Goal: Task Accomplishment & Management: Manage account settings

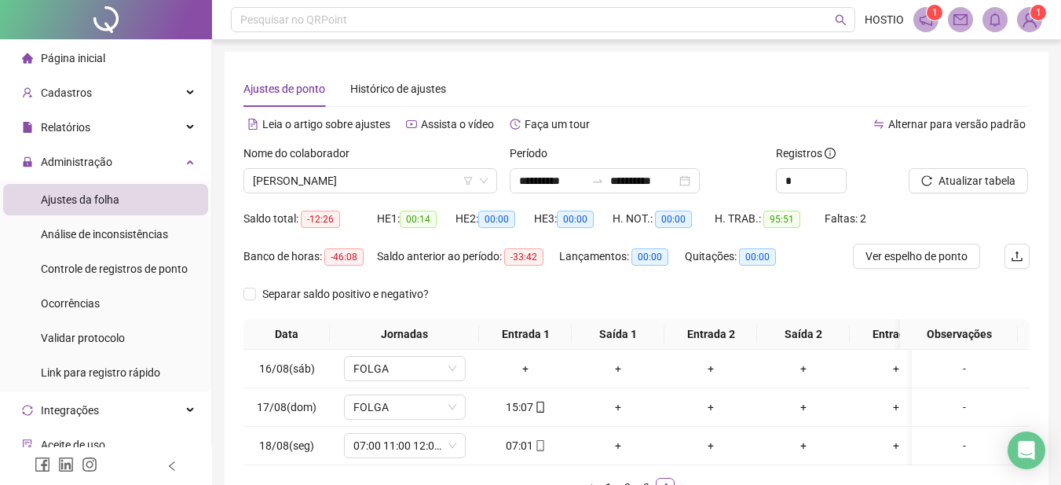
click at [604, 179] on icon "swap-right" at bounding box center [597, 180] width 13 height 13
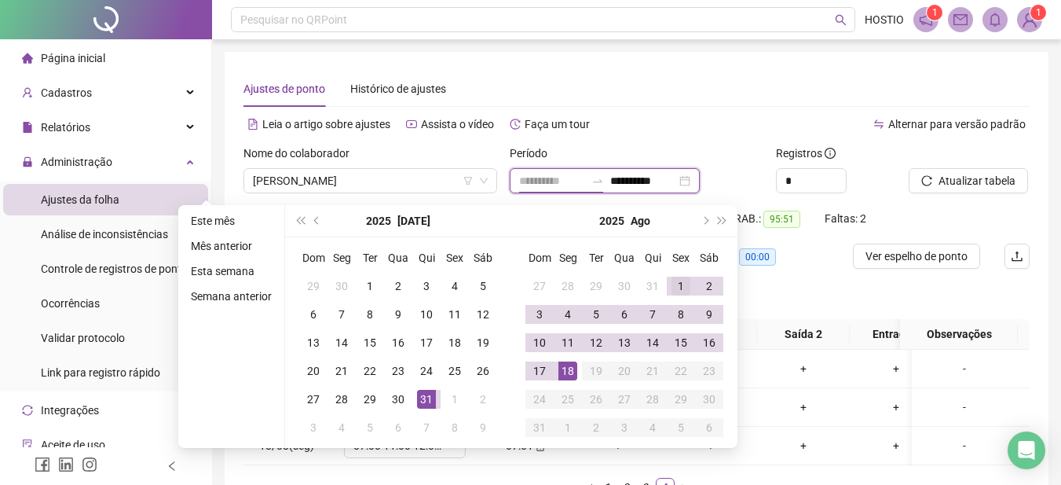
type input "**********"
click at [678, 284] on div "1" at bounding box center [681, 285] width 19 height 19
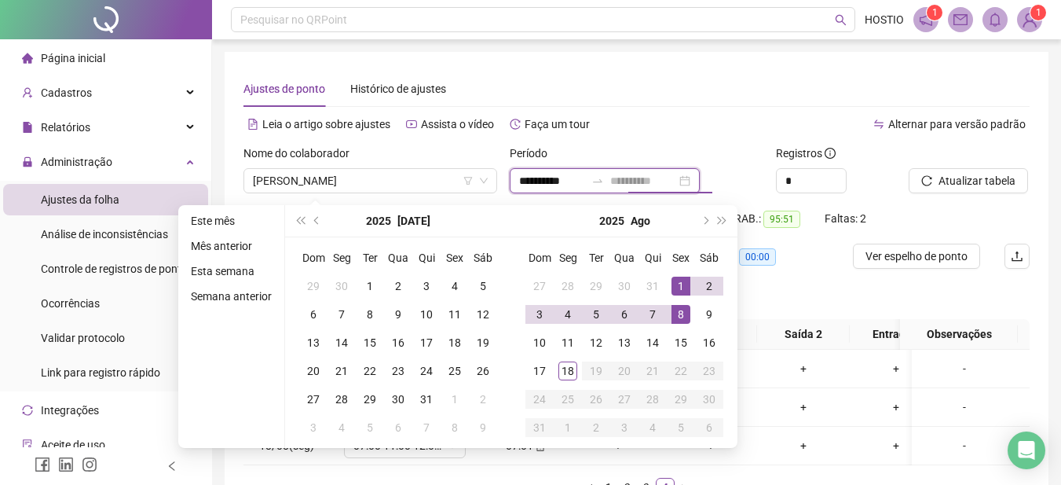
type input "**********"
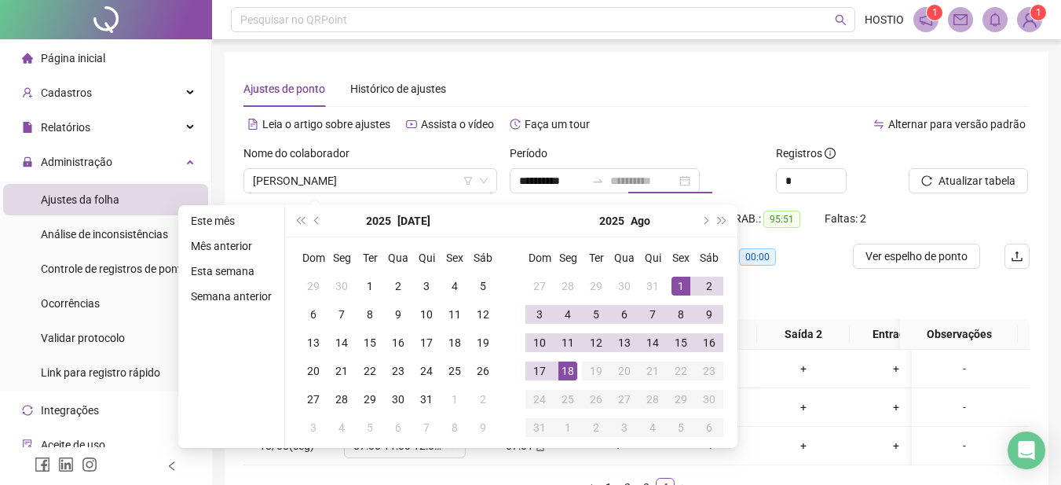
click at [575, 369] on div "18" at bounding box center [567, 370] width 19 height 19
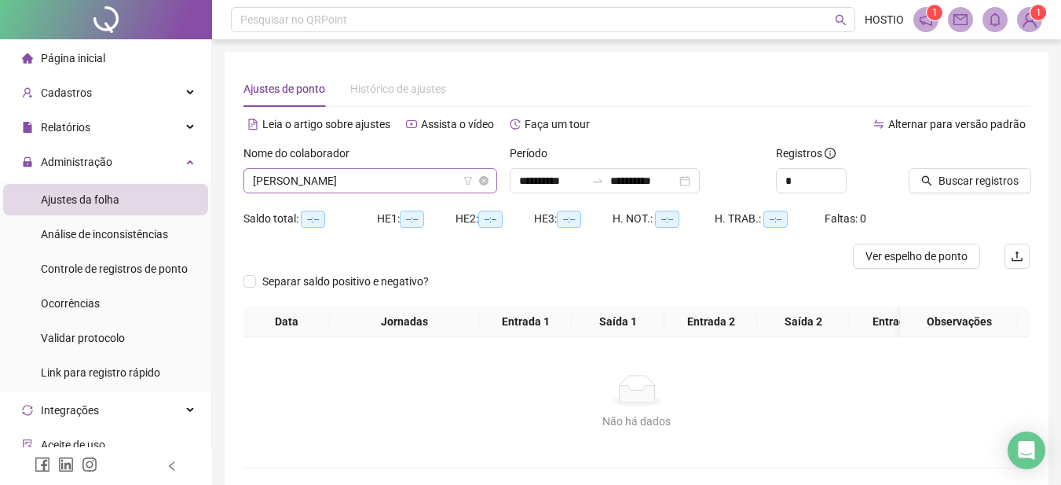
click at [354, 178] on span "[PERSON_NAME]" at bounding box center [370, 181] width 235 height 24
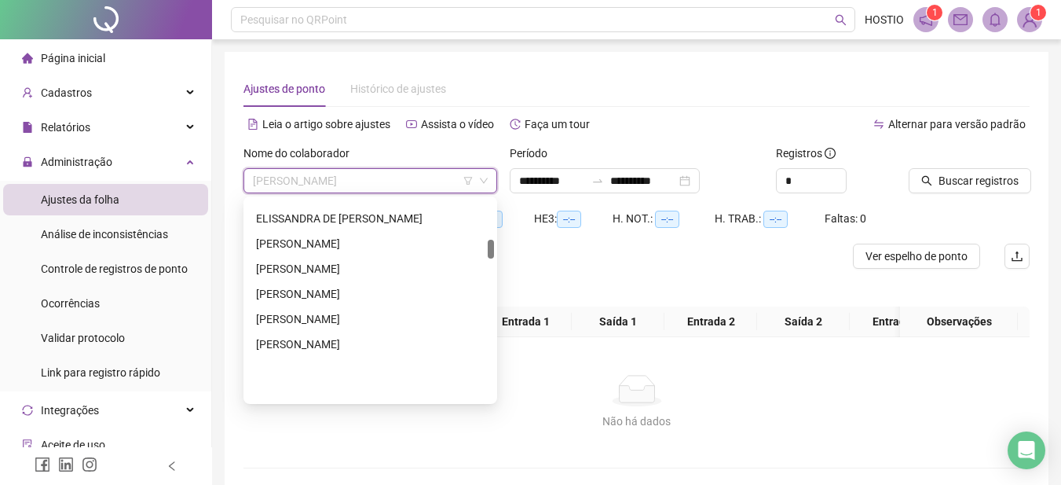
scroll to position [418, 0]
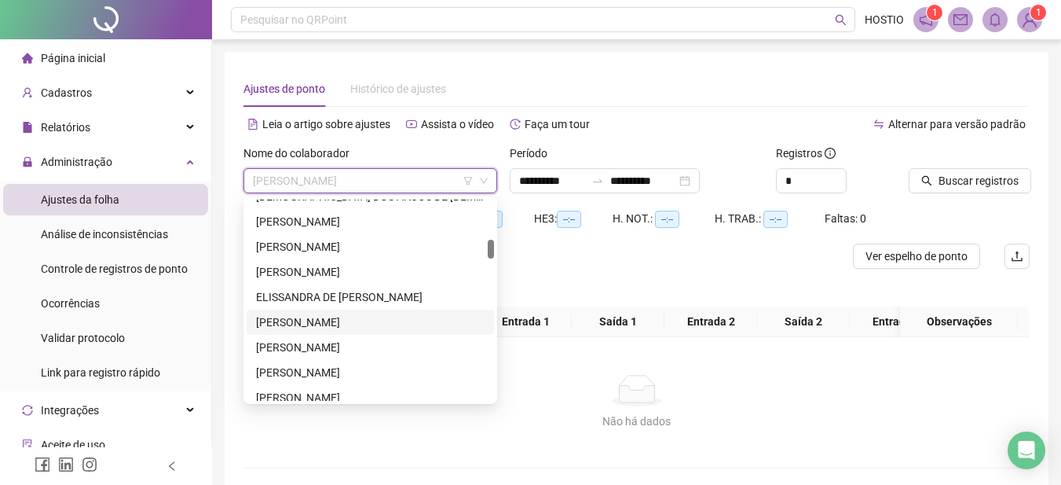
click at [328, 320] on div "[PERSON_NAME]" at bounding box center [370, 321] width 229 height 17
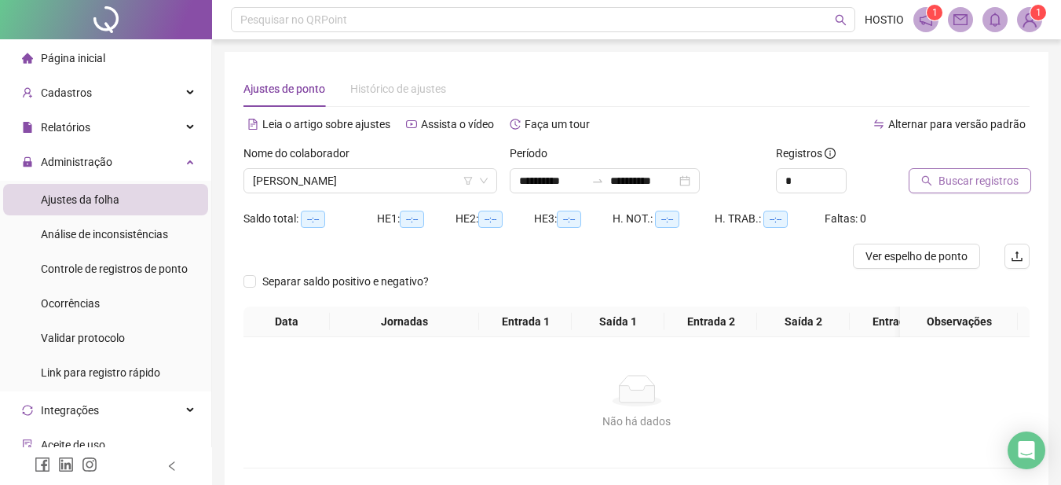
click at [966, 184] on span "Buscar registros" at bounding box center [979, 180] width 80 height 17
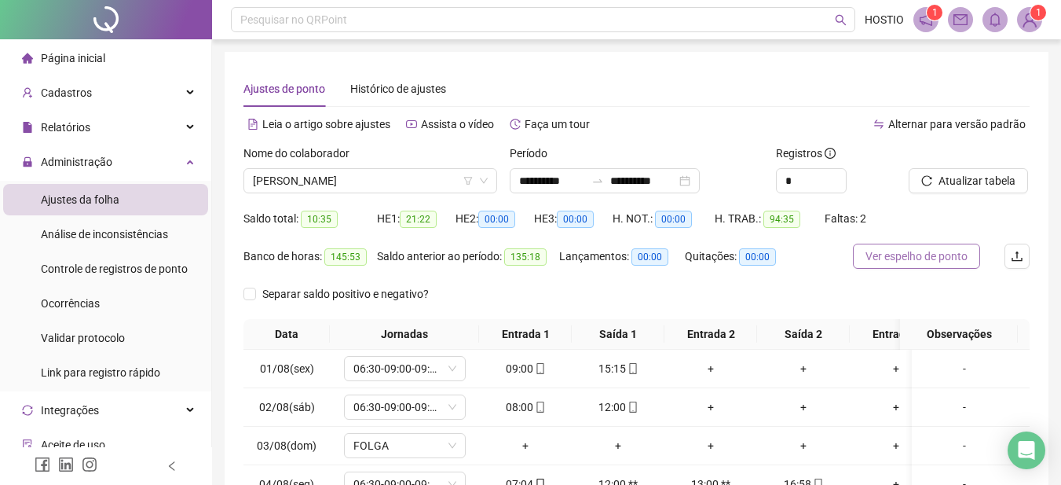
click at [916, 256] on span "Ver espelho de ponto" at bounding box center [917, 255] width 102 height 17
click at [303, 175] on span "[PERSON_NAME]" at bounding box center [370, 181] width 235 height 24
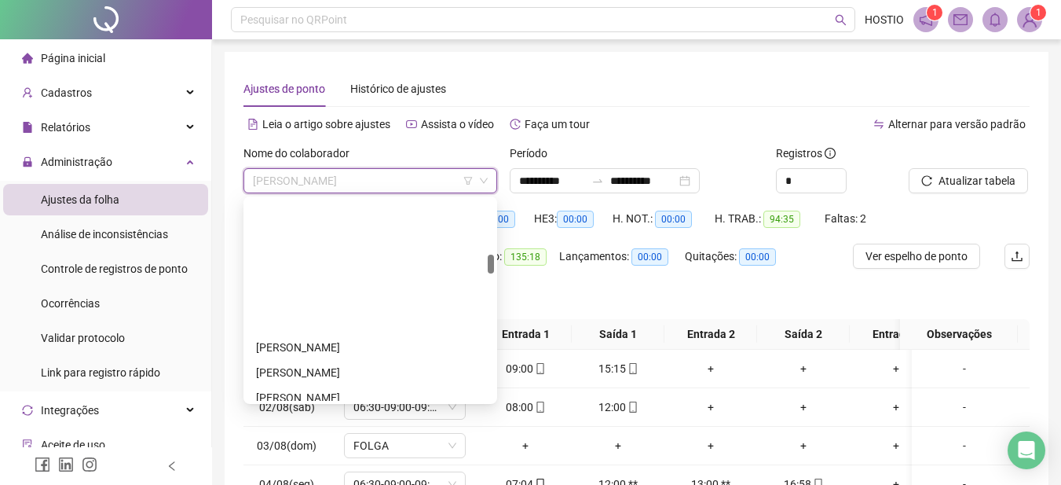
scroll to position [575, 0]
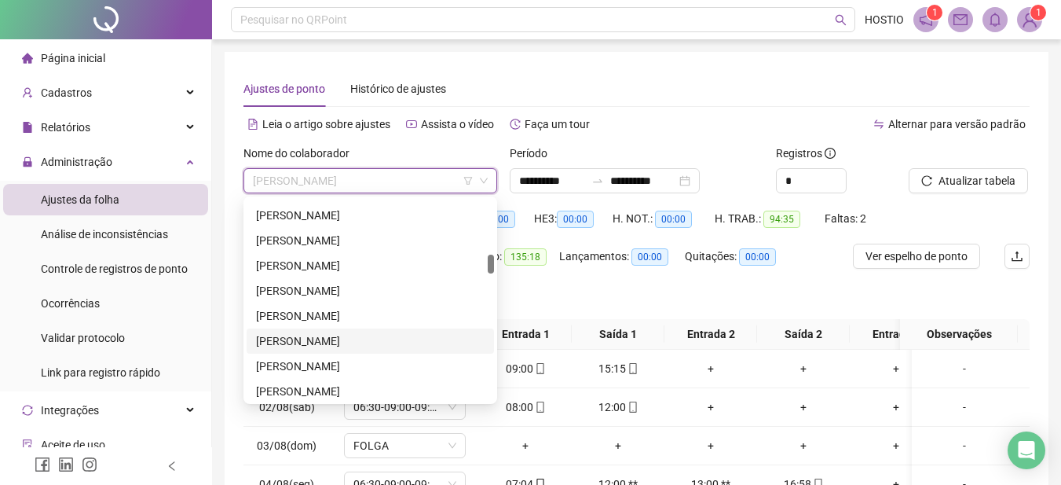
click at [328, 344] on div "[PERSON_NAME]" at bounding box center [370, 340] width 229 height 17
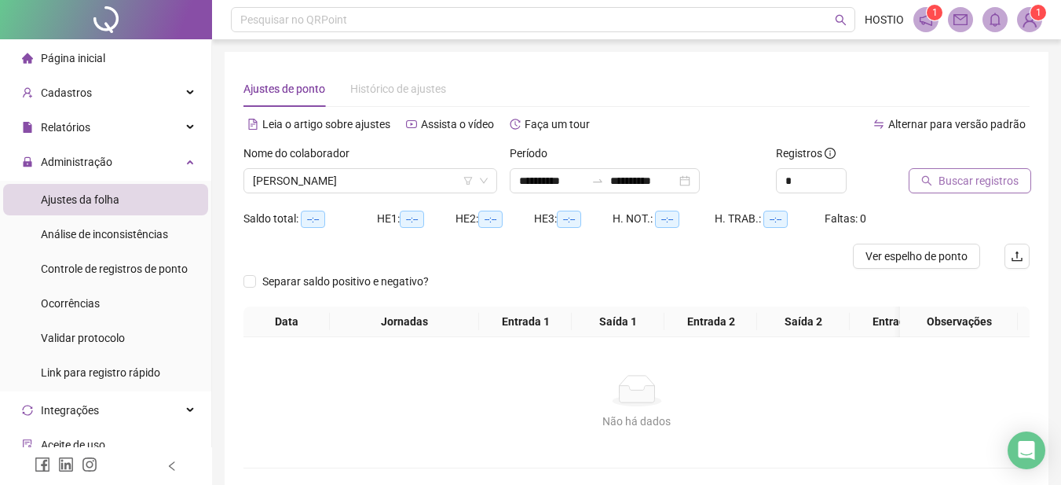
click at [964, 180] on span "Buscar registros" at bounding box center [979, 180] width 80 height 17
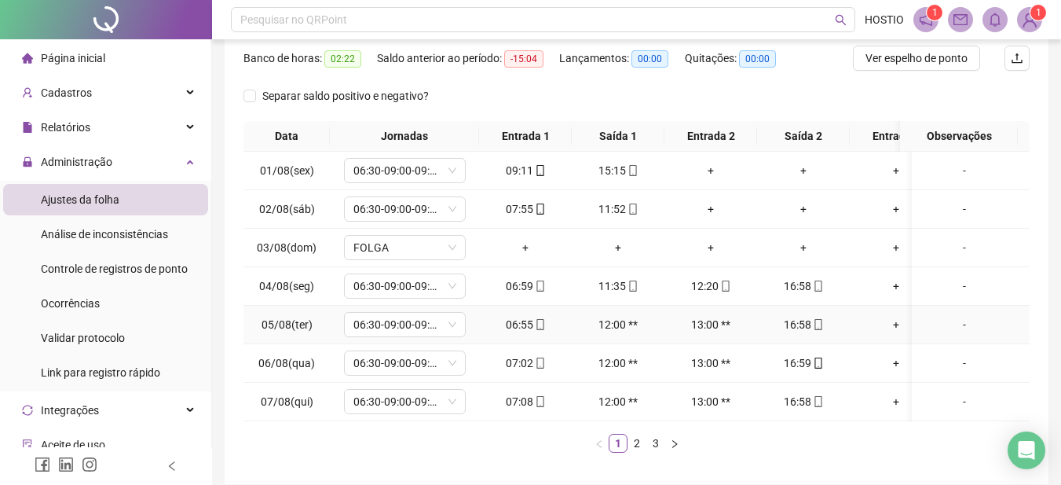
scroll to position [0, 0]
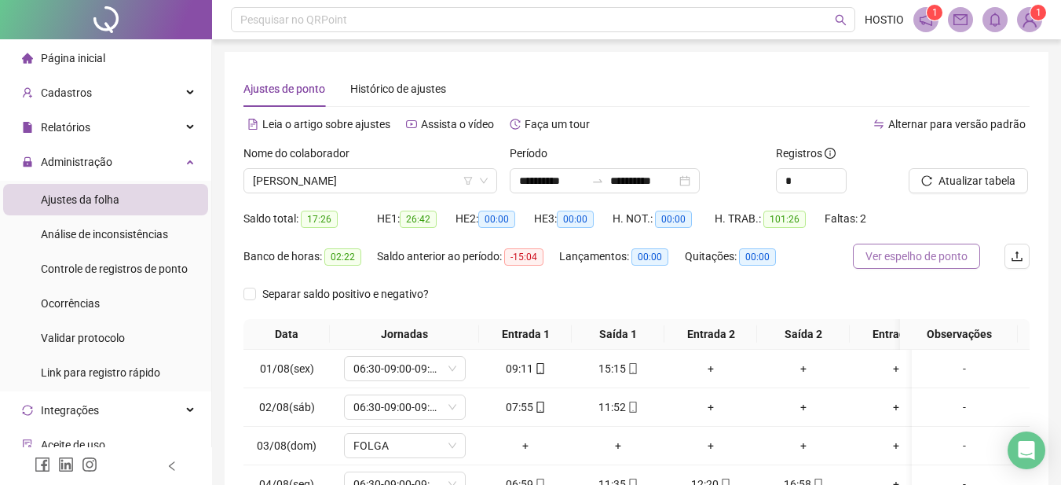
click at [924, 258] on span "Ver espelho de ponto" at bounding box center [917, 255] width 102 height 17
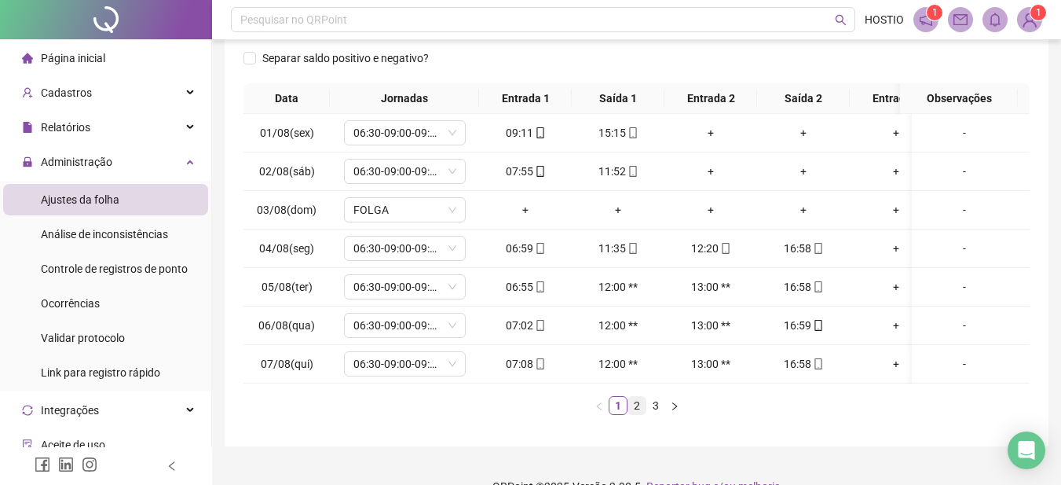
click at [636, 414] on link "2" at bounding box center [636, 405] width 17 height 17
click at [957, 170] on div "-" at bounding box center [964, 171] width 93 height 17
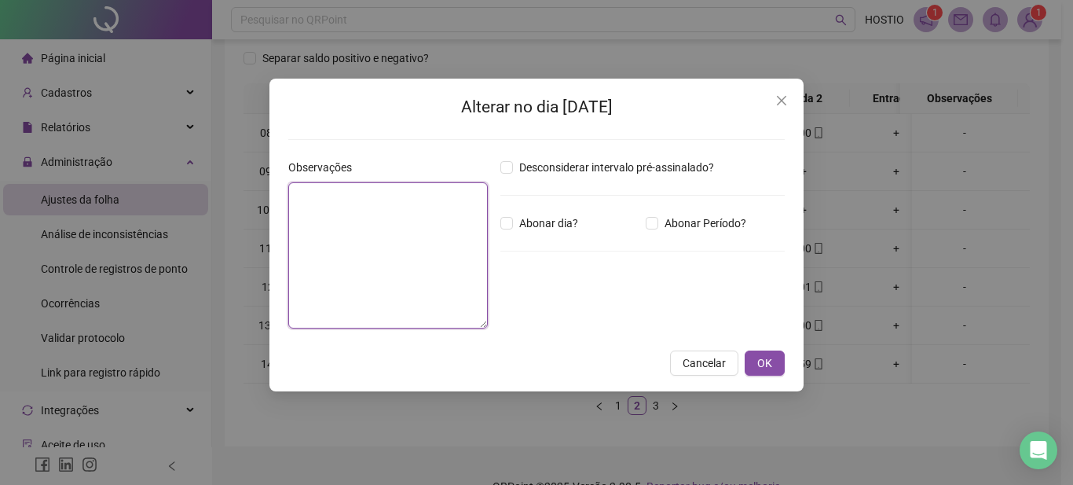
click at [324, 210] on textarea at bounding box center [388, 255] width 200 height 146
type textarea "**********"
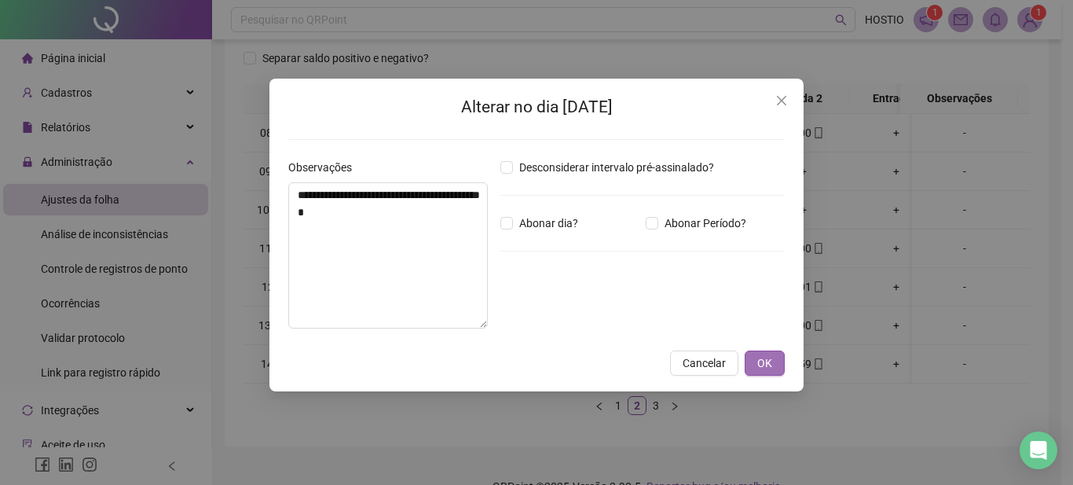
click at [770, 369] on span "OK" at bounding box center [764, 362] width 15 height 17
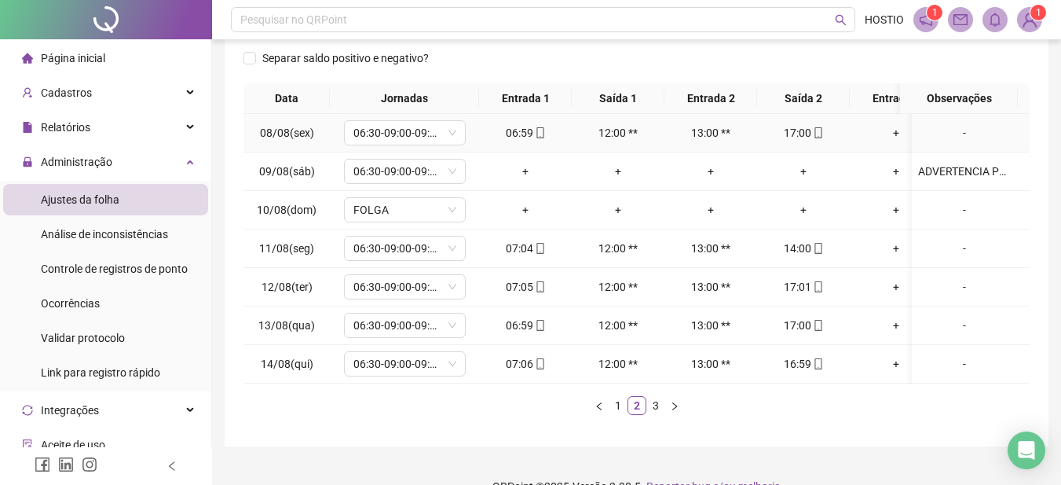
scroll to position [0, 0]
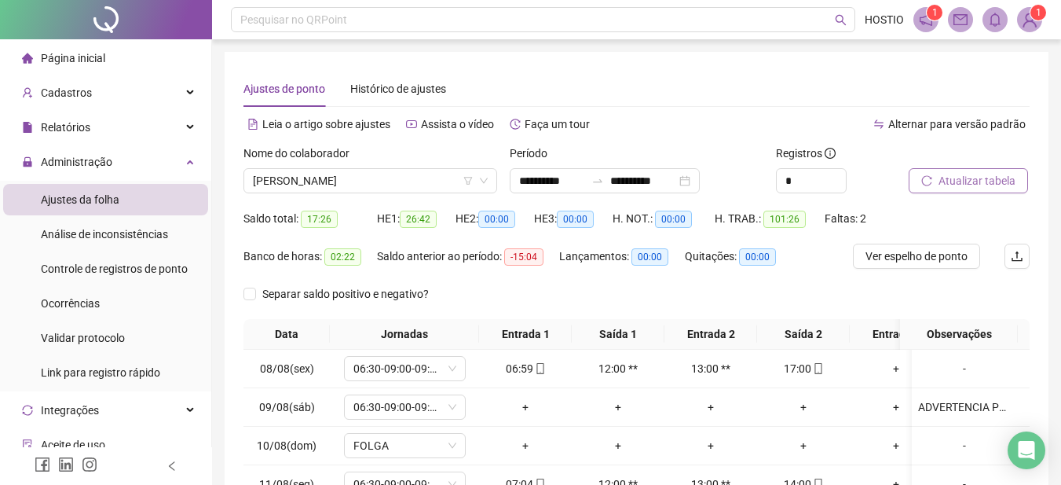
click at [977, 184] on span "Atualizar tabela" at bounding box center [977, 180] width 77 height 17
click at [920, 255] on span "Ver espelho de ponto" at bounding box center [917, 255] width 102 height 17
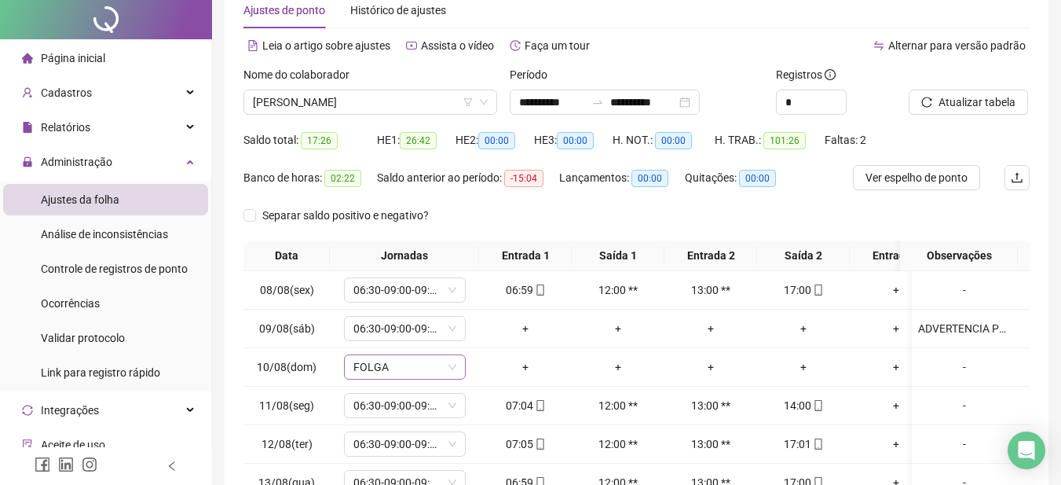
scroll to position [276, 0]
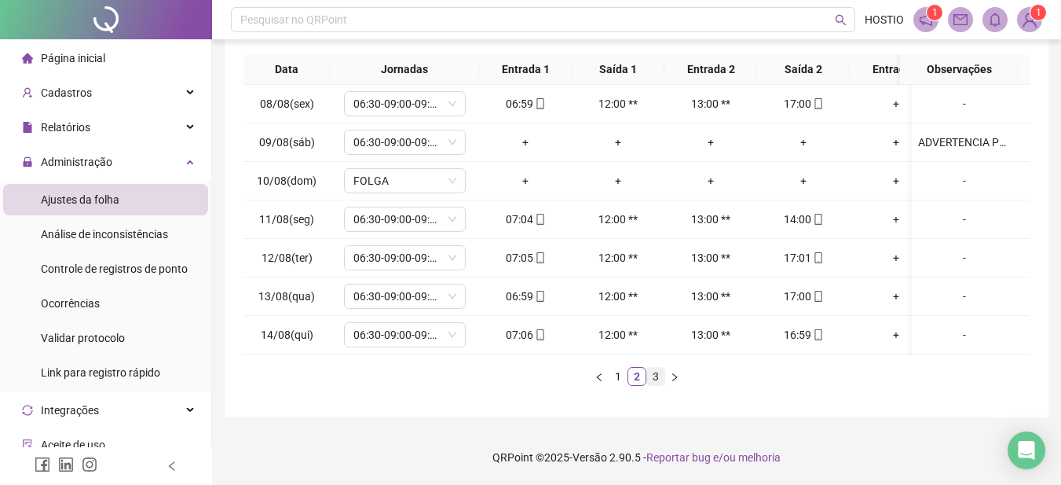
click at [658, 373] on link "3" at bounding box center [655, 376] width 17 height 17
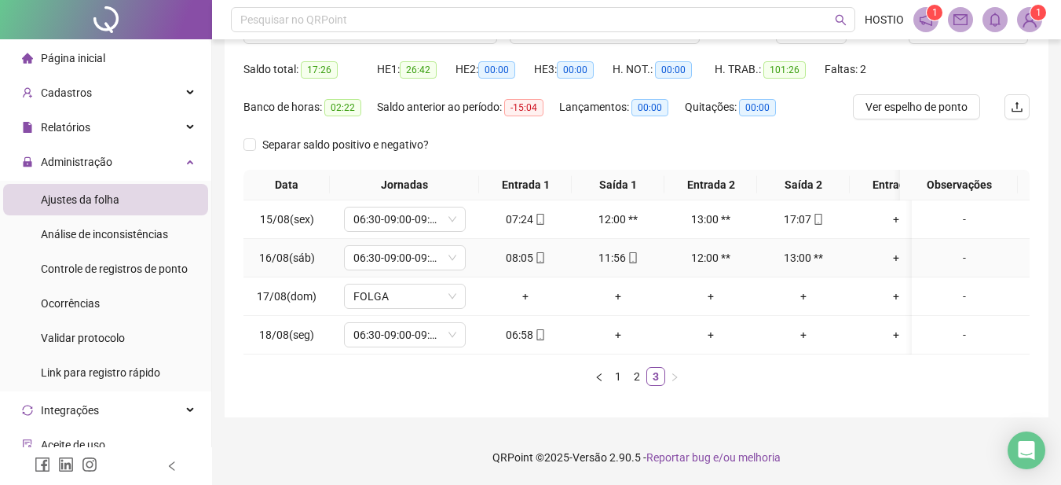
click at [951, 249] on div "-" at bounding box center [964, 257] width 93 height 17
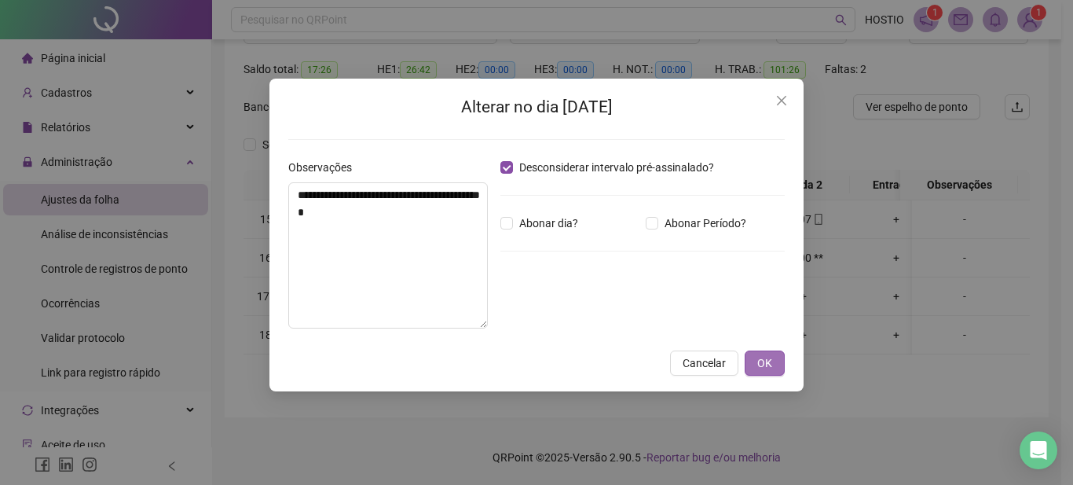
click at [759, 363] on span "OK" at bounding box center [764, 362] width 15 height 17
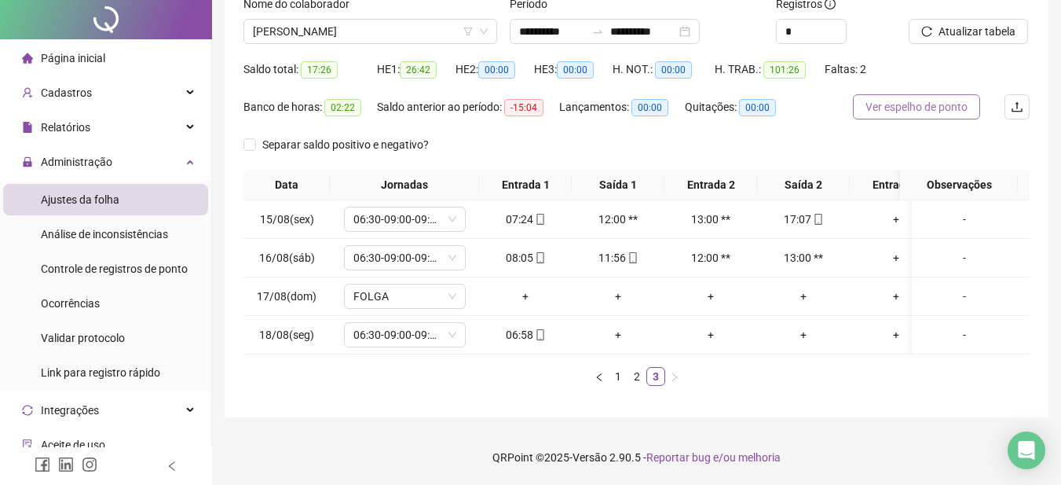
scroll to position [0, 0]
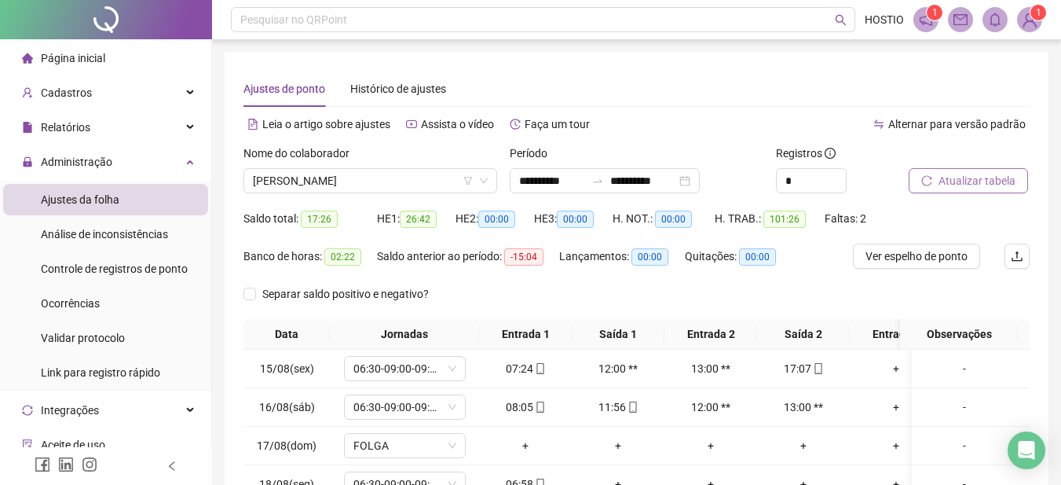
click at [969, 180] on span "Atualizar tabela" at bounding box center [977, 180] width 77 height 17
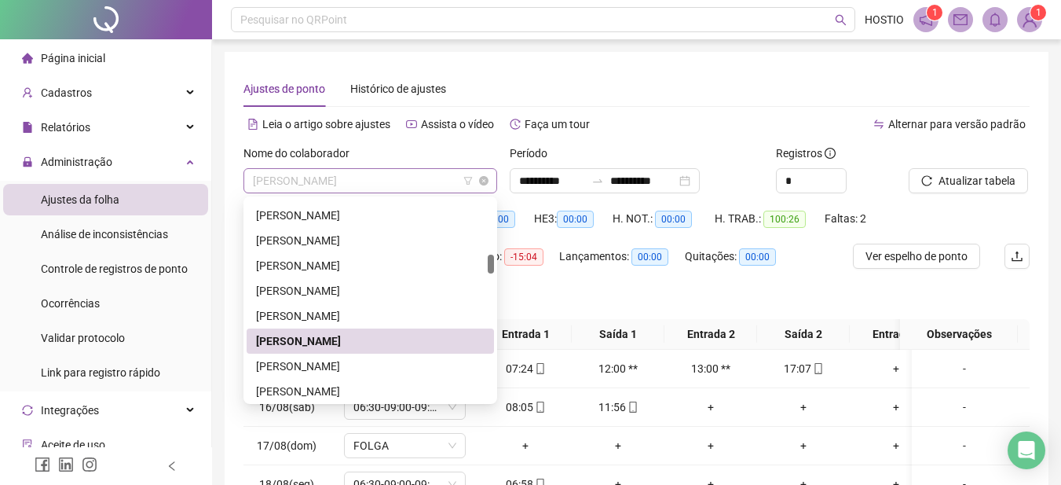
click at [379, 181] on span "[PERSON_NAME]" at bounding box center [370, 181] width 235 height 24
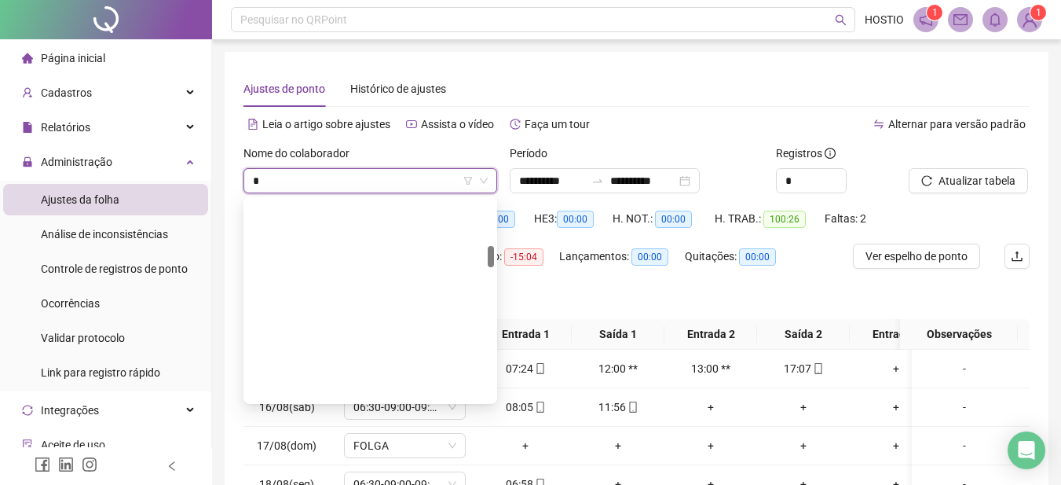
scroll to position [427, 0]
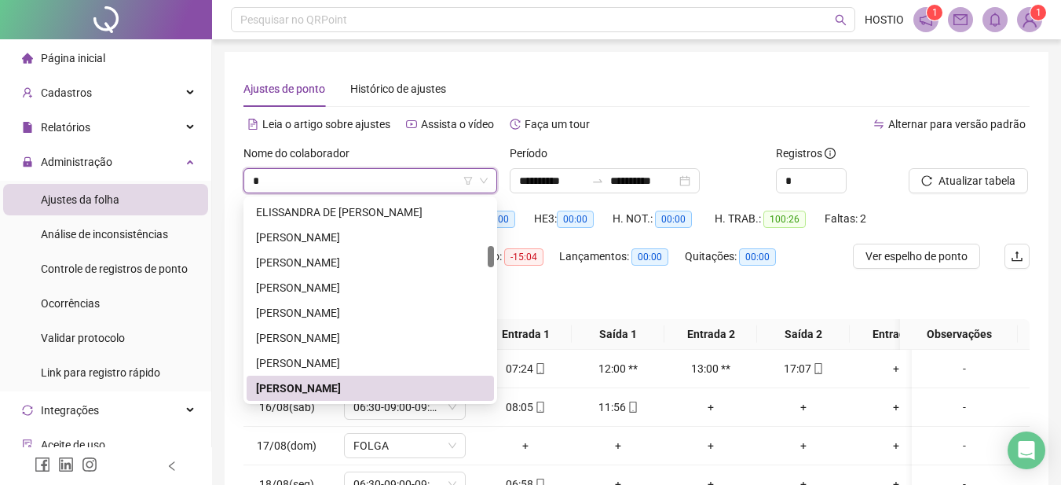
type input "**"
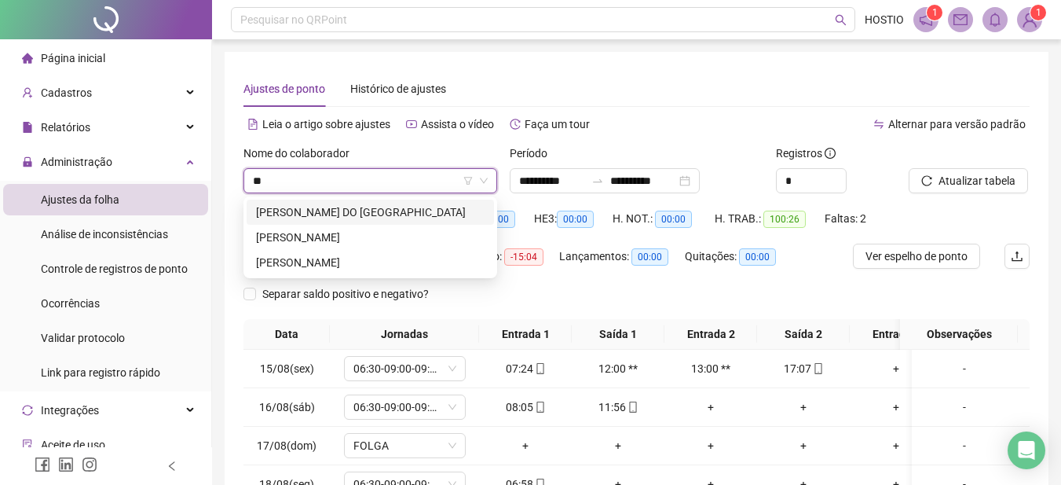
scroll to position [0, 0]
click at [324, 238] on div "[PERSON_NAME]" at bounding box center [370, 237] width 229 height 17
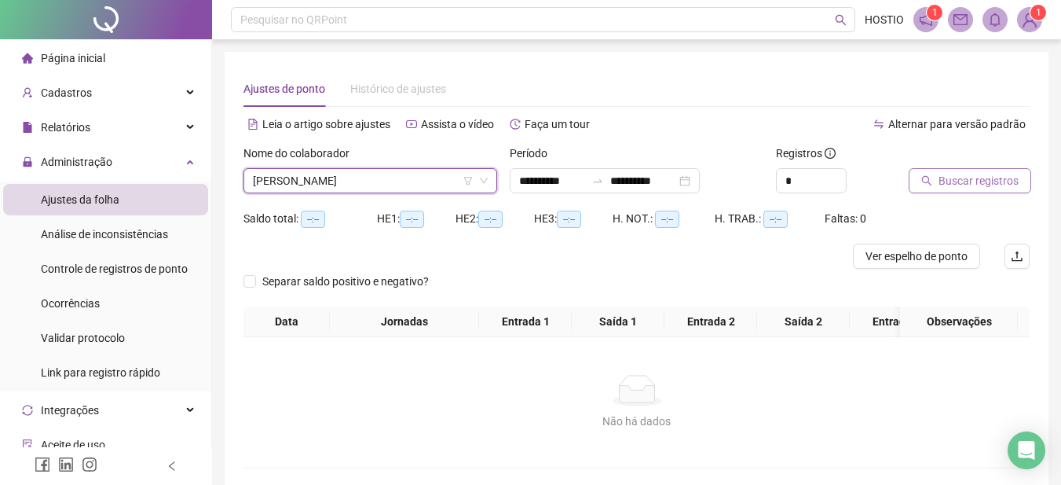
click at [964, 176] on span "Buscar registros" at bounding box center [979, 180] width 80 height 17
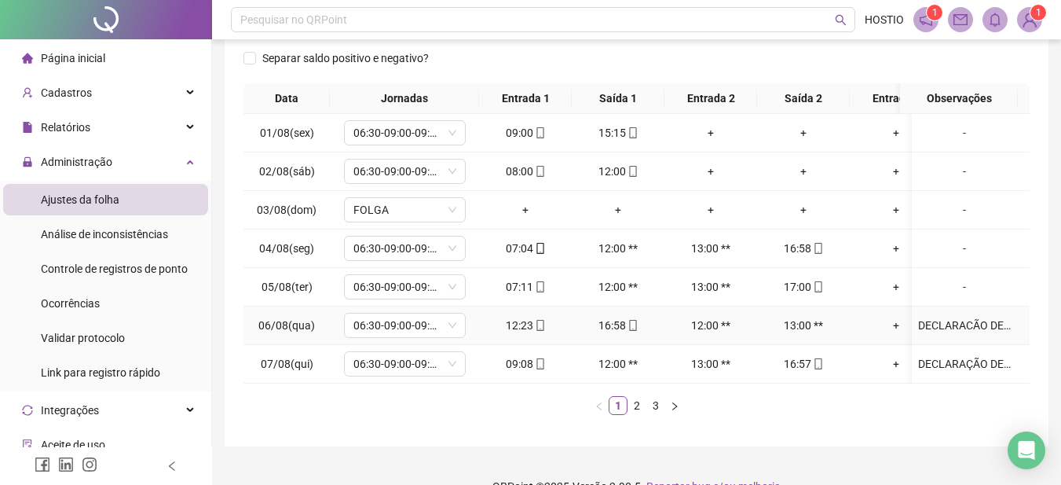
scroll to position [276, 0]
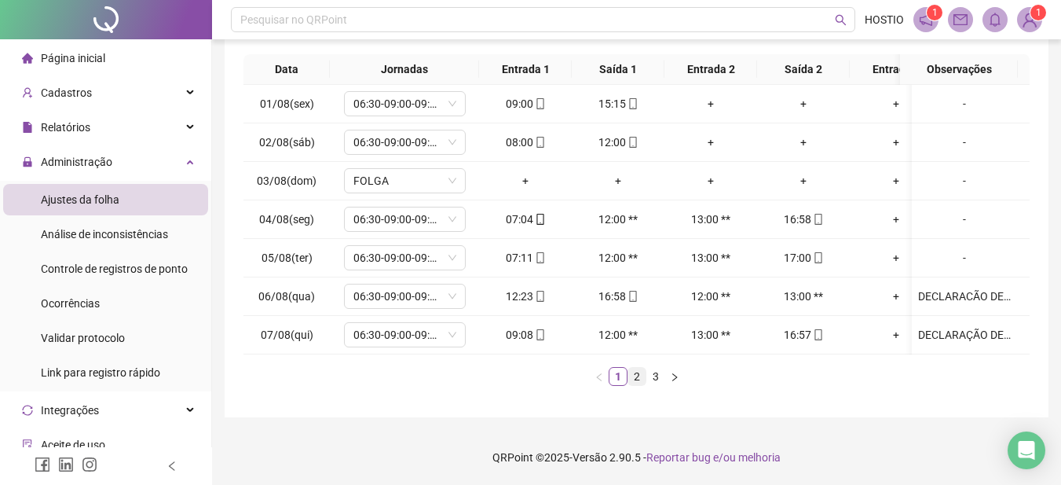
click at [639, 378] on link "2" at bounding box center [636, 376] width 17 height 17
click at [953, 134] on div "-" at bounding box center [964, 142] width 93 height 17
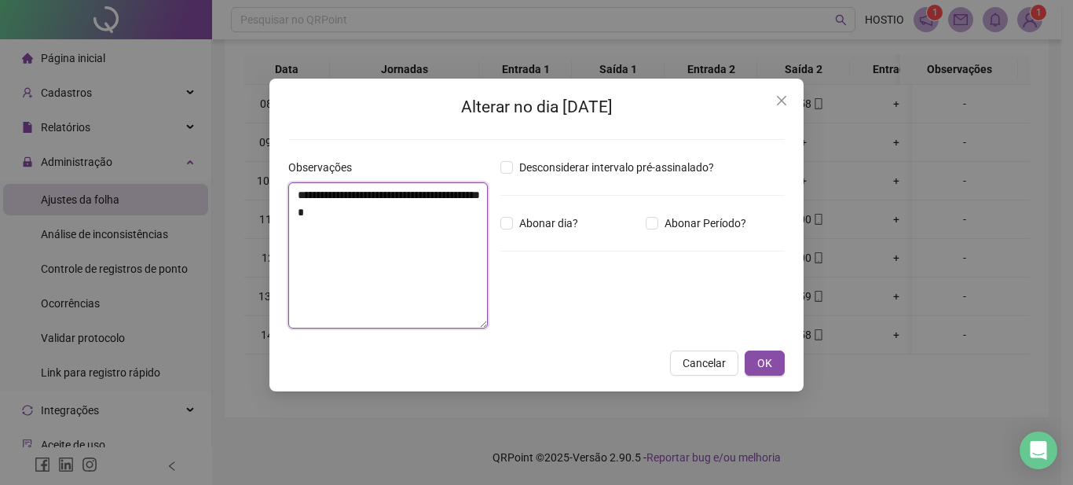
drag, startPoint x: 370, startPoint y: 196, endPoint x: 368, endPoint y: 207, distance: 11.2
click at [369, 197] on textarea "**********" at bounding box center [388, 255] width 200 height 146
type textarea "**********"
click at [765, 365] on span "OK" at bounding box center [764, 362] width 15 height 17
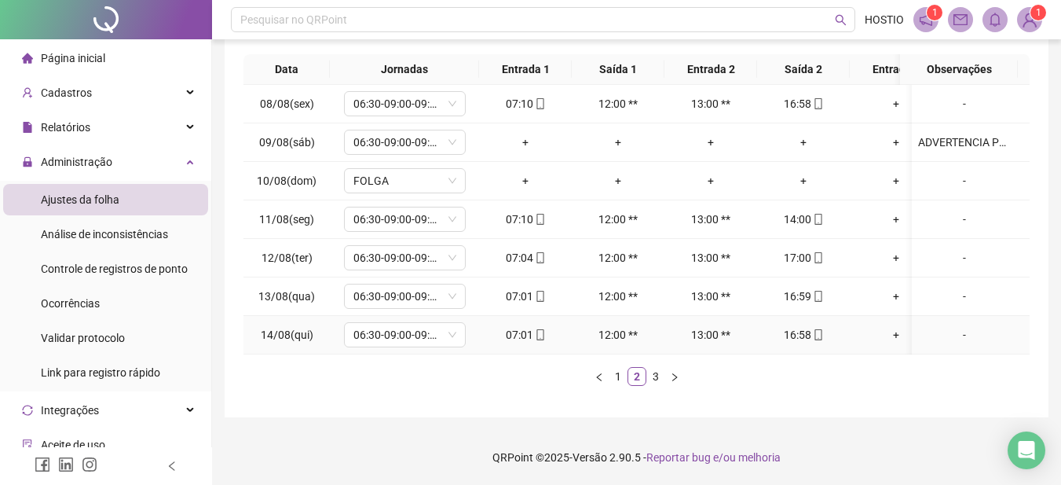
scroll to position [0, 0]
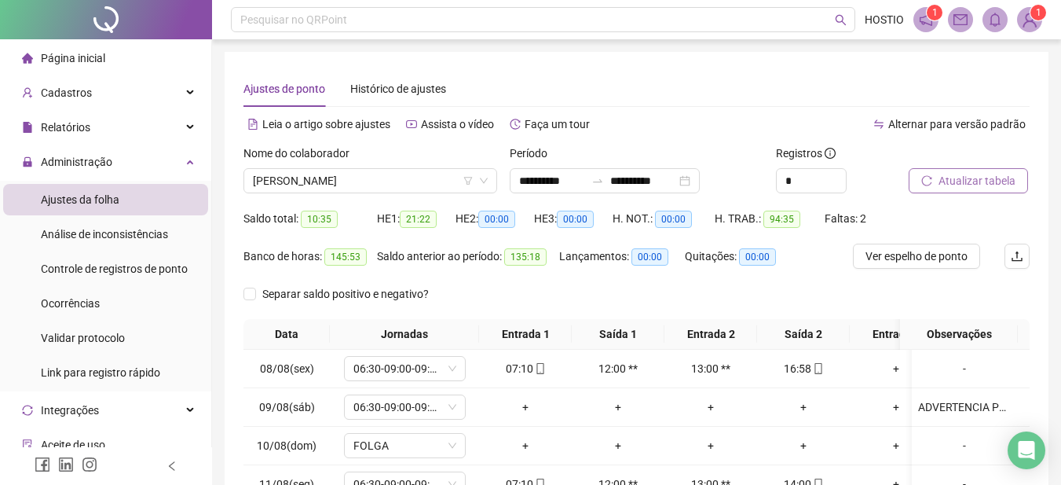
click at [958, 183] on span "Atualizar tabela" at bounding box center [977, 180] width 77 height 17
click at [896, 254] on span "Ver espelho de ponto" at bounding box center [917, 255] width 102 height 17
click at [339, 176] on span "[PERSON_NAME]" at bounding box center [370, 181] width 235 height 24
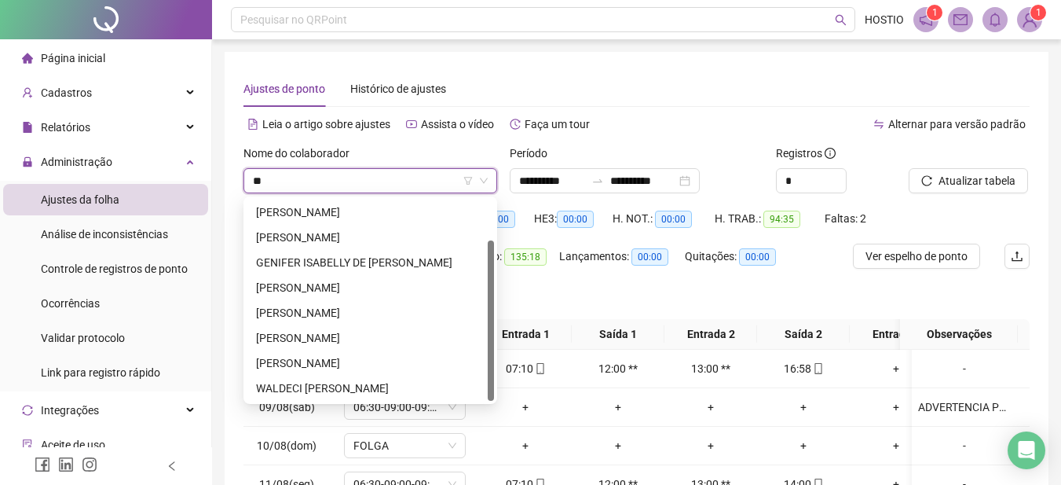
scroll to position [50, 0]
type input "***"
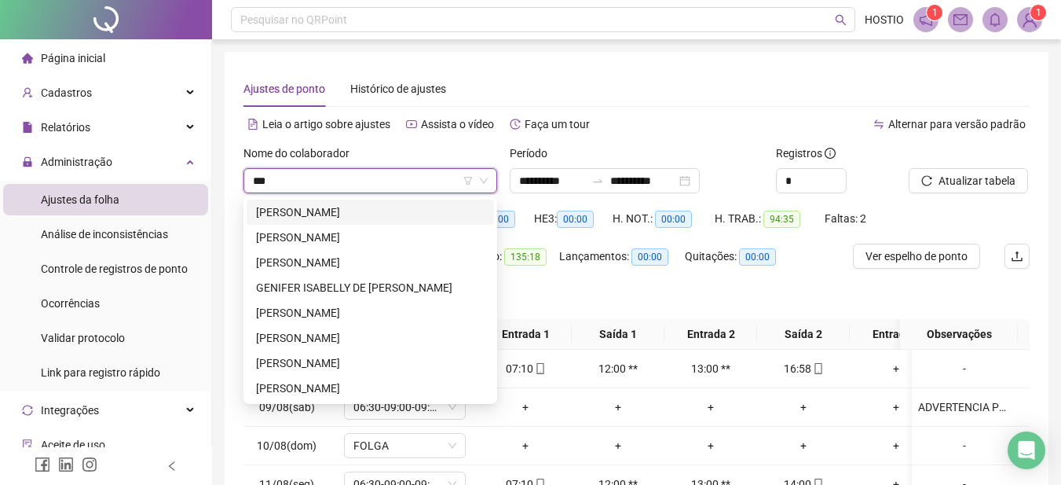
scroll to position [0, 0]
click at [346, 237] on div "[PERSON_NAME]" at bounding box center [370, 237] width 229 height 17
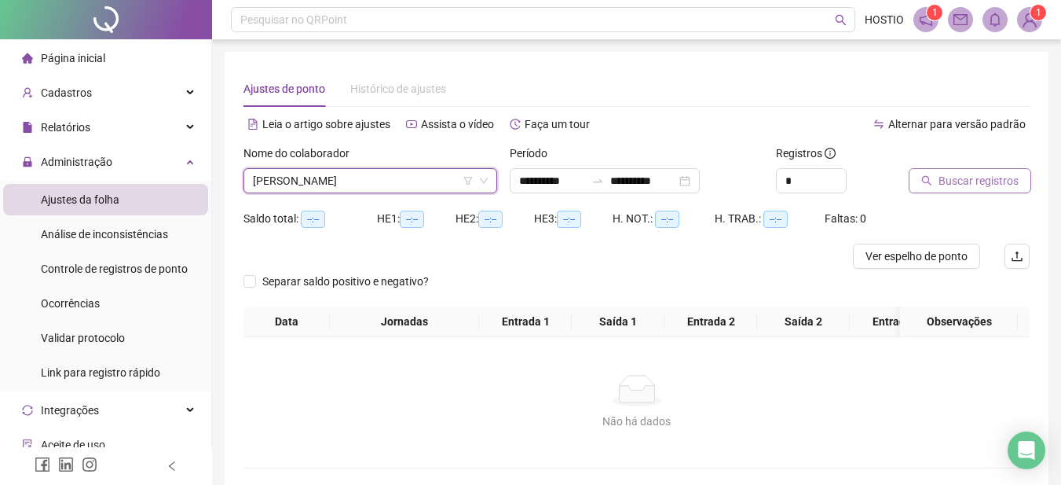
click at [959, 181] on span "Buscar registros" at bounding box center [979, 180] width 80 height 17
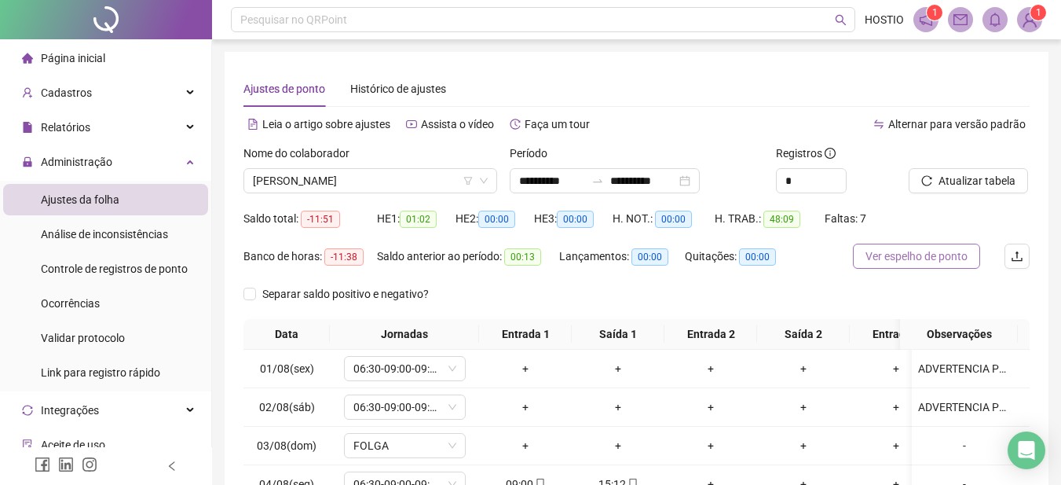
click at [905, 253] on span "Ver espelho de ponto" at bounding box center [917, 255] width 102 height 17
click at [967, 185] on span "Atualizar tabela" at bounding box center [977, 180] width 77 height 17
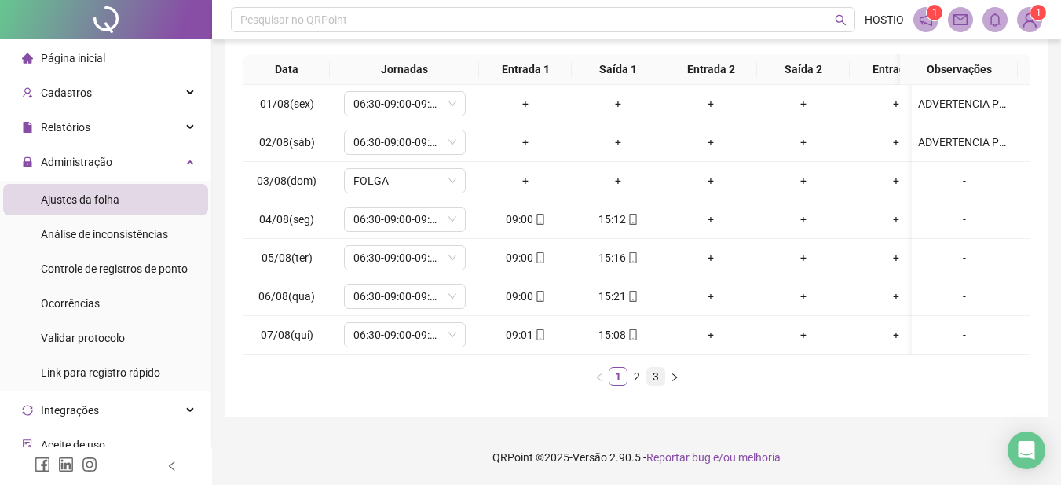
click at [655, 381] on link "3" at bounding box center [655, 376] width 17 height 17
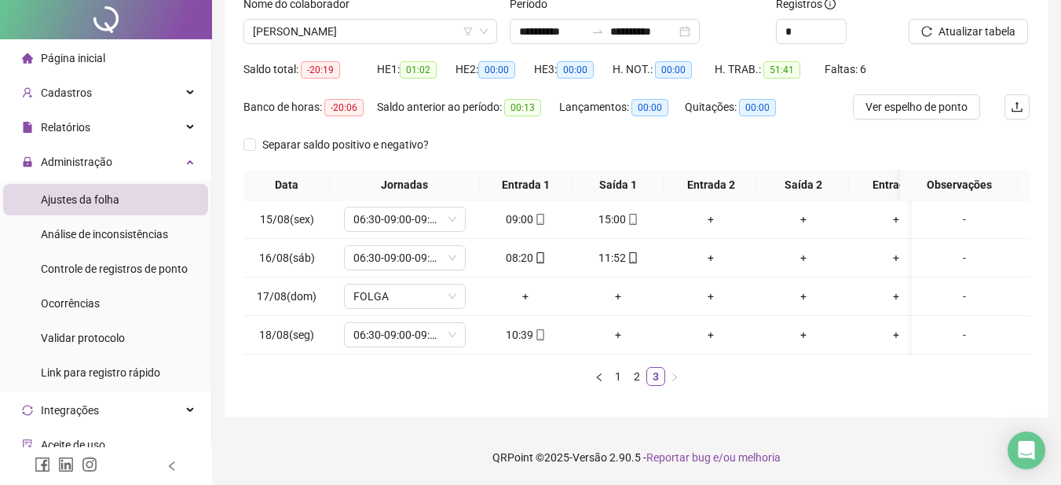
scroll to position [0, 0]
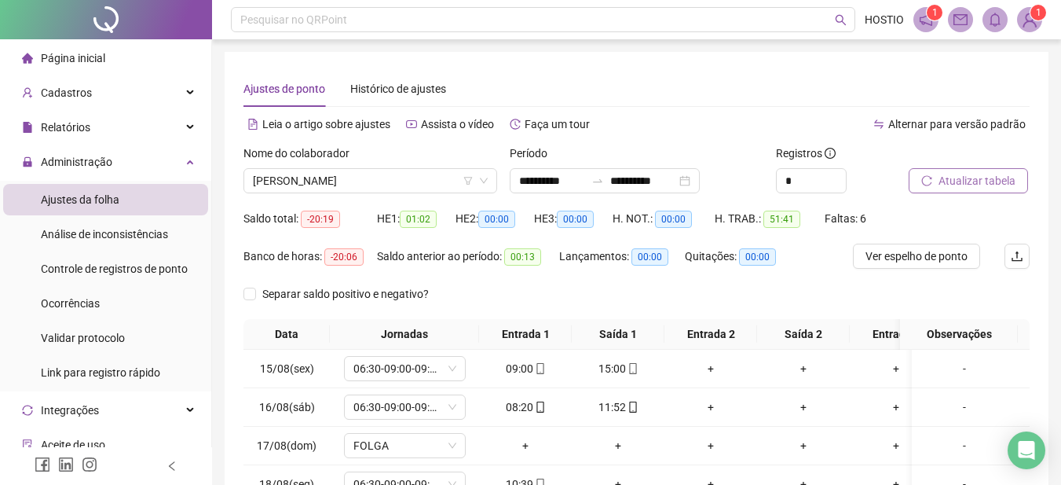
click at [964, 181] on span "Atualizar tabela" at bounding box center [977, 180] width 77 height 17
click at [920, 255] on span "Ver espelho de ponto" at bounding box center [917, 255] width 102 height 17
click at [984, 181] on span "Atualizar tabela" at bounding box center [977, 180] width 77 height 17
click at [910, 262] on span "Ver espelho de ponto" at bounding box center [917, 255] width 102 height 17
click at [317, 175] on span "[PERSON_NAME]" at bounding box center [370, 181] width 235 height 24
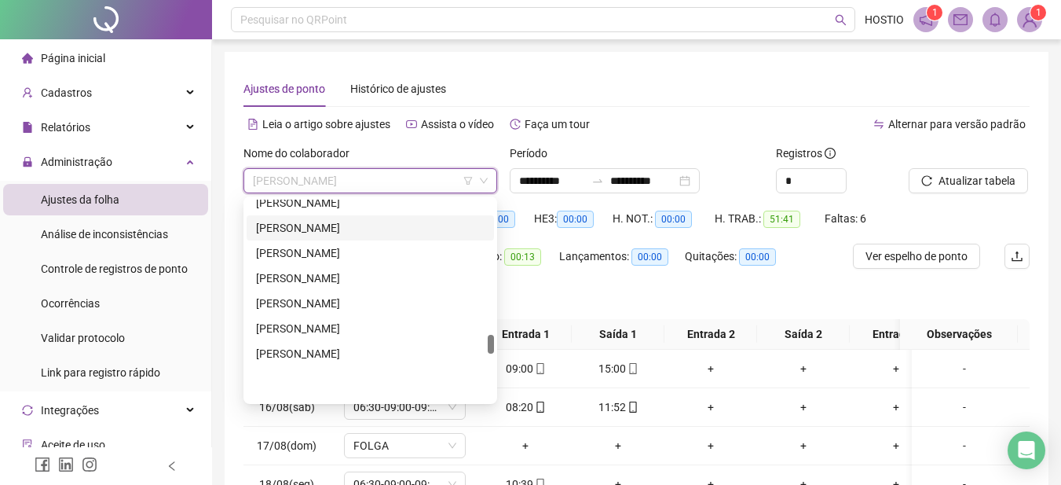
scroll to position [1335, 0]
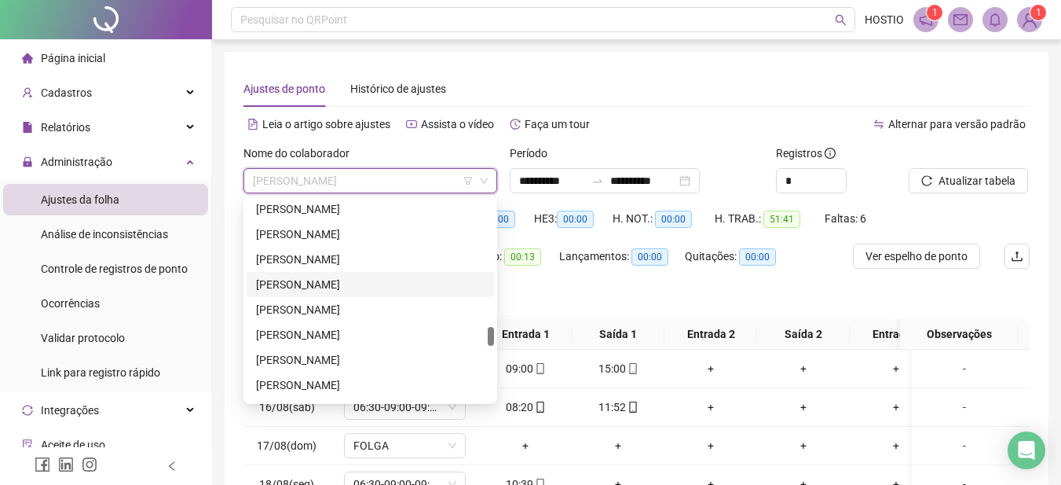
click at [321, 287] on div "[PERSON_NAME]" at bounding box center [370, 284] width 229 height 17
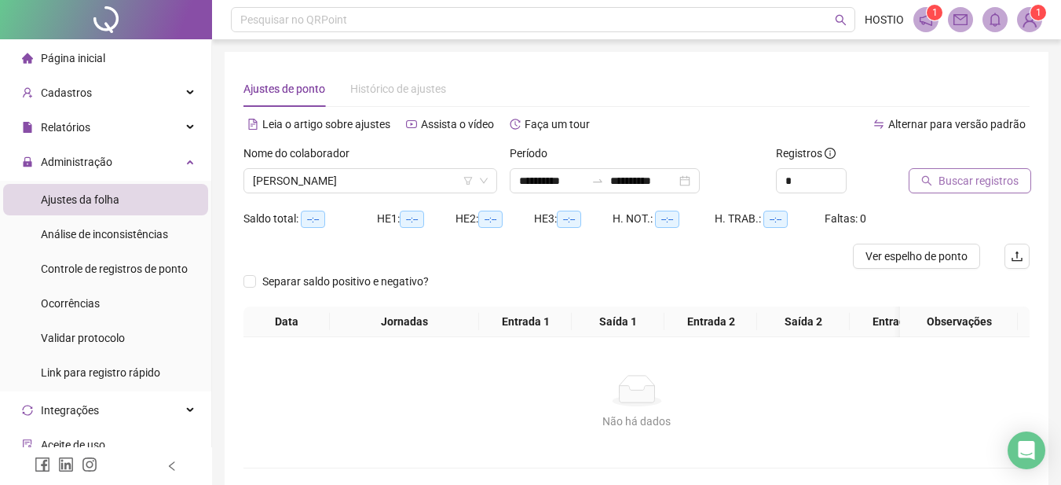
click at [983, 179] on span "Buscar registros" at bounding box center [979, 180] width 80 height 17
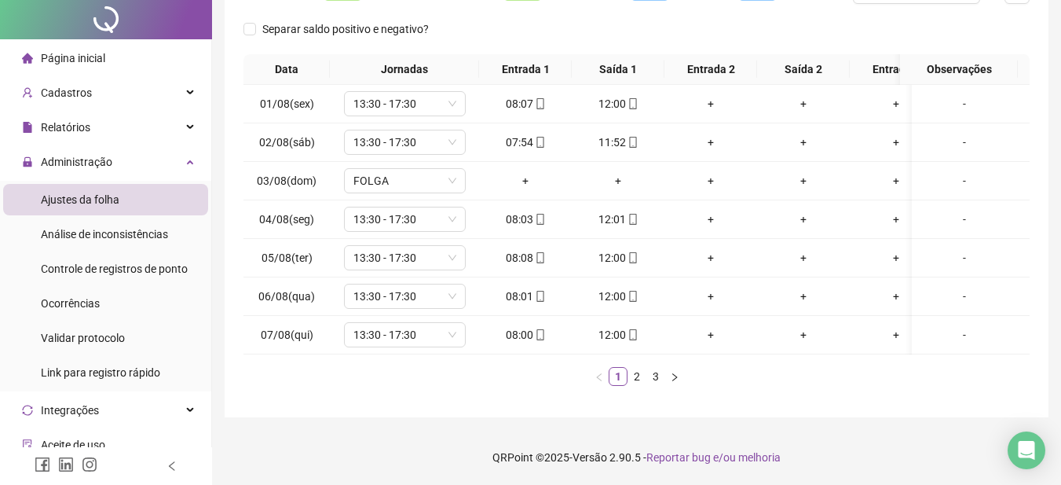
scroll to position [0, 0]
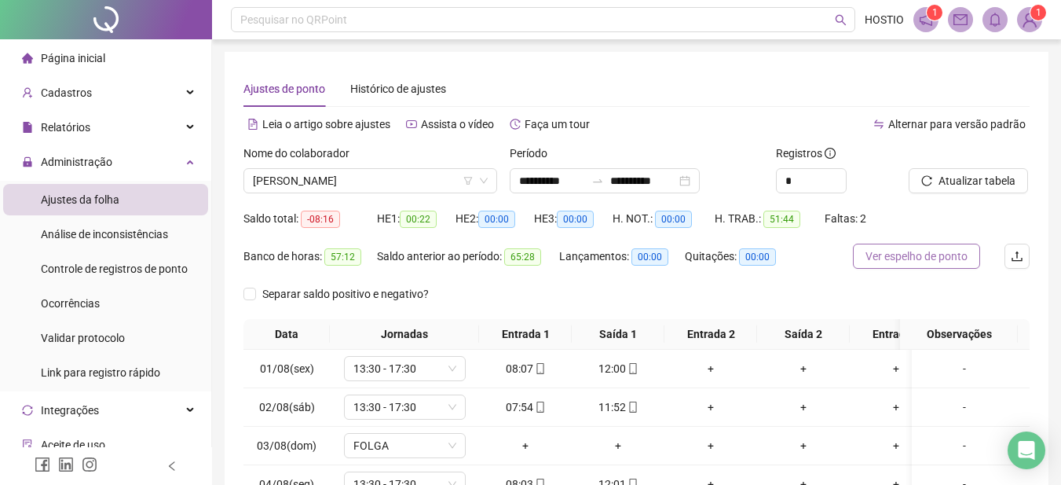
click at [928, 253] on span "Ver espelho de ponto" at bounding box center [917, 255] width 102 height 17
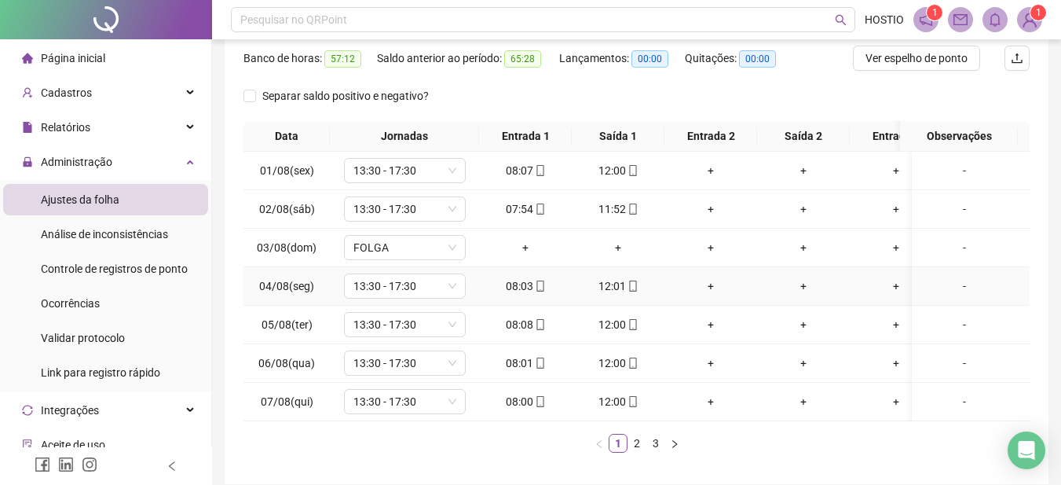
scroll to position [276, 0]
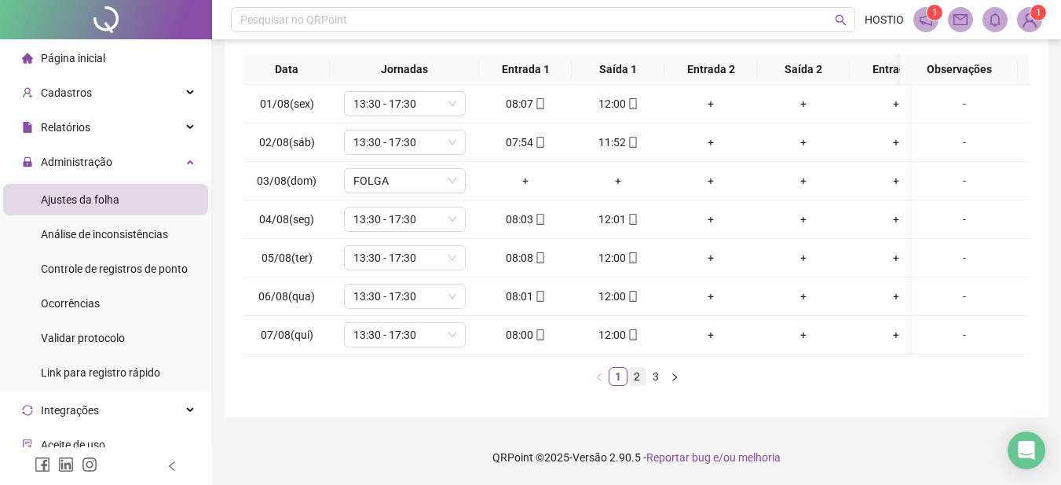
click at [639, 373] on link "2" at bounding box center [636, 376] width 17 height 17
click at [528, 134] on div "08:00" at bounding box center [525, 142] width 80 height 17
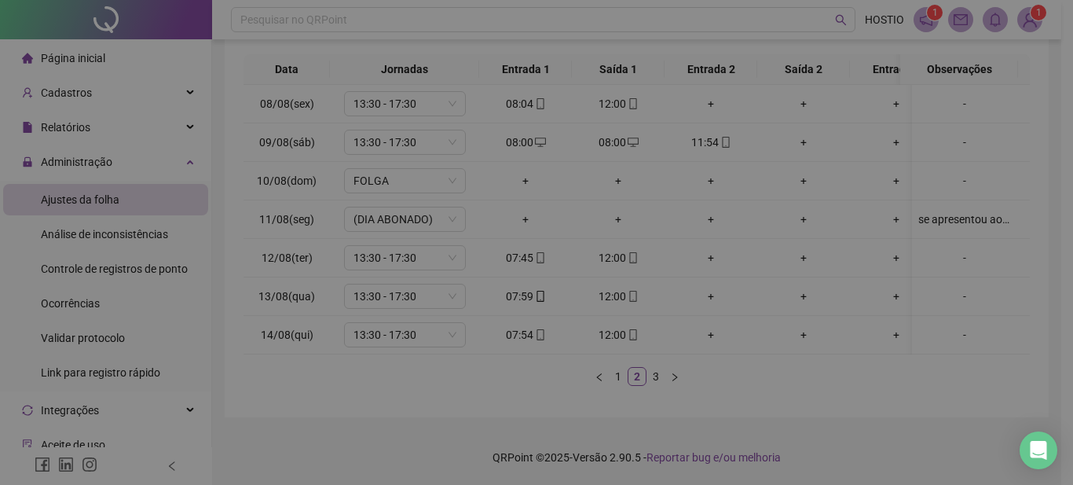
type input "**********"
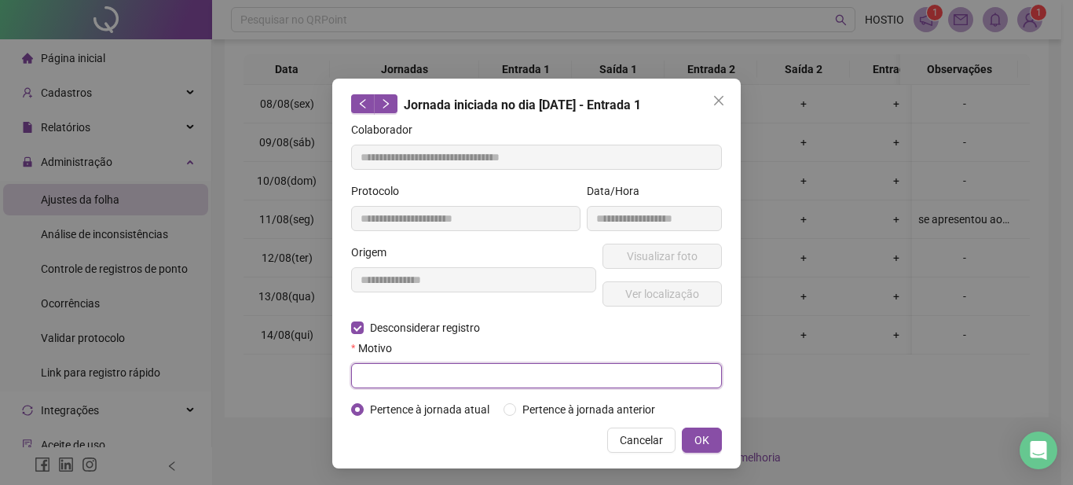
click at [394, 371] on input "text" at bounding box center [536, 375] width 371 height 25
click at [387, 375] on input "**********" at bounding box center [536, 375] width 371 height 25
click at [423, 374] on input "**********" at bounding box center [536, 375] width 371 height 25
type input "**********"
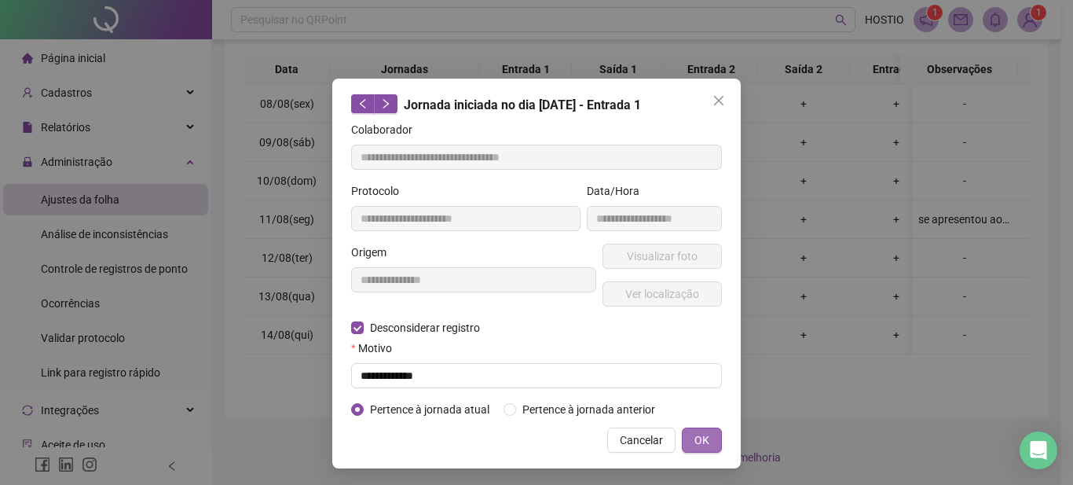
click at [694, 439] on span "OK" at bounding box center [701, 439] width 15 height 17
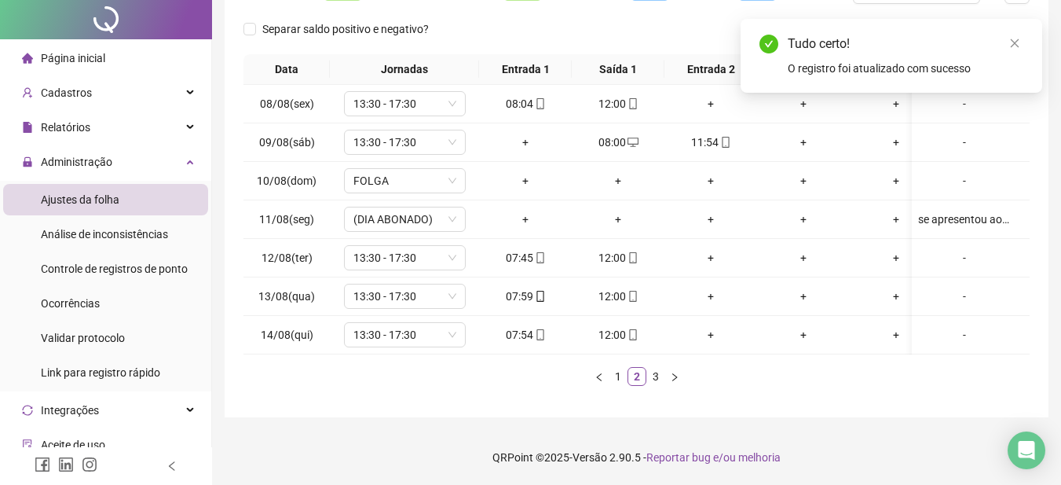
scroll to position [0, 0]
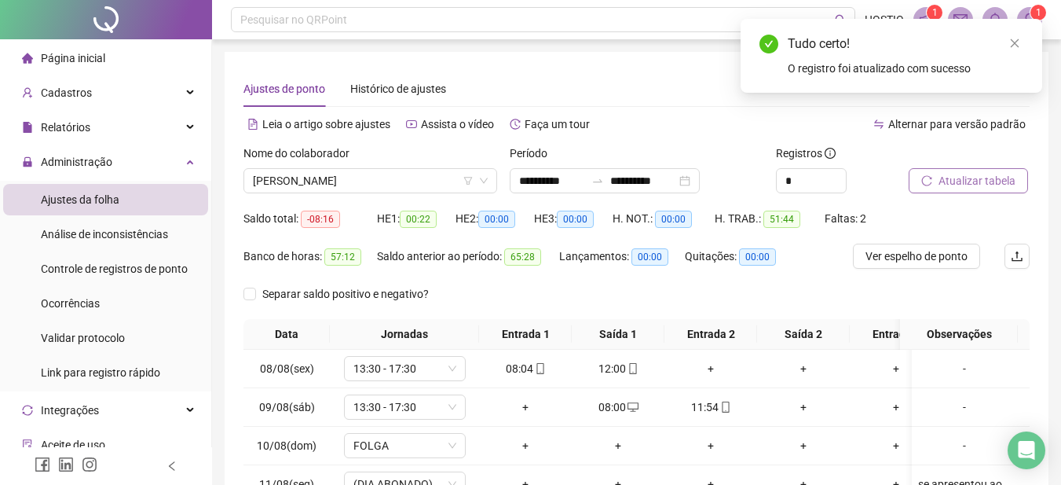
click at [965, 179] on span "Atualizar tabela" at bounding box center [977, 180] width 77 height 17
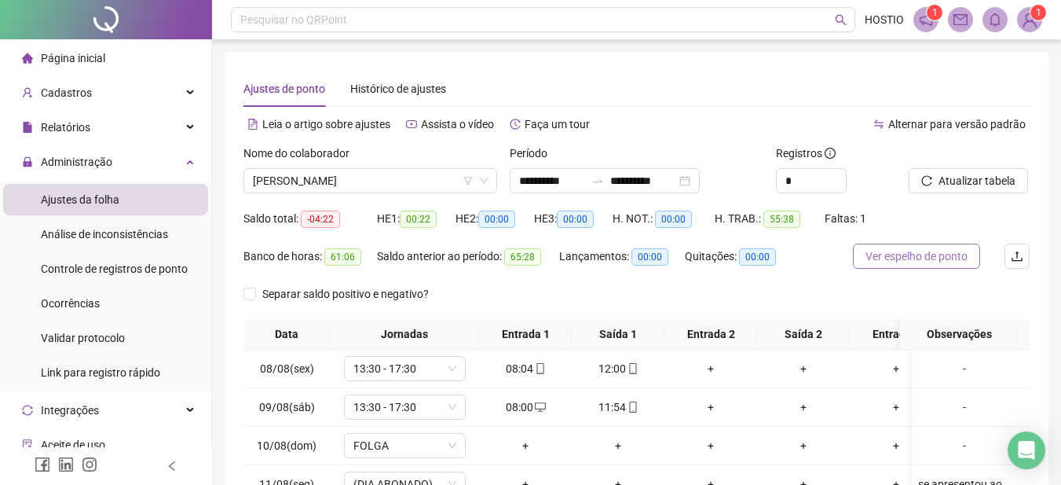
click at [915, 256] on span "Ver espelho de ponto" at bounding box center [917, 255] width 102 height 17
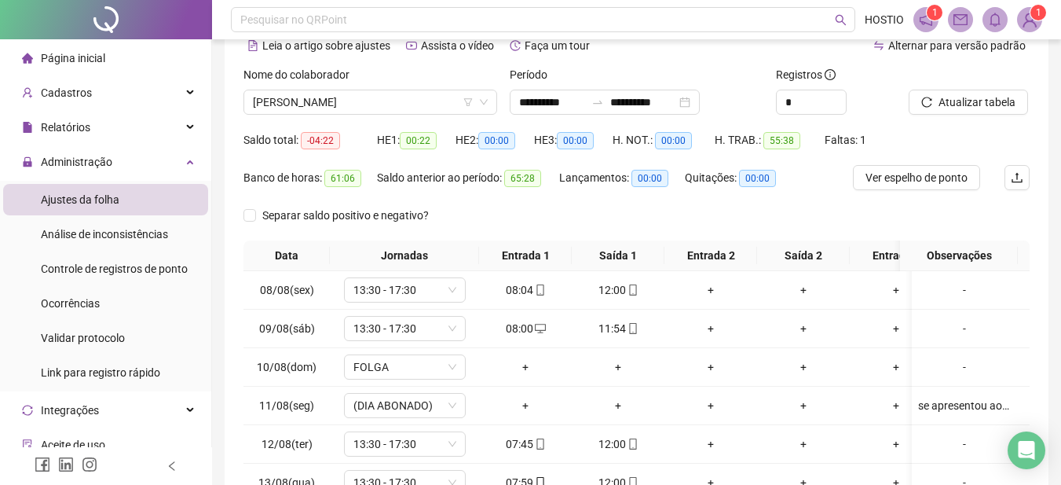
scroll to position [276, 0]
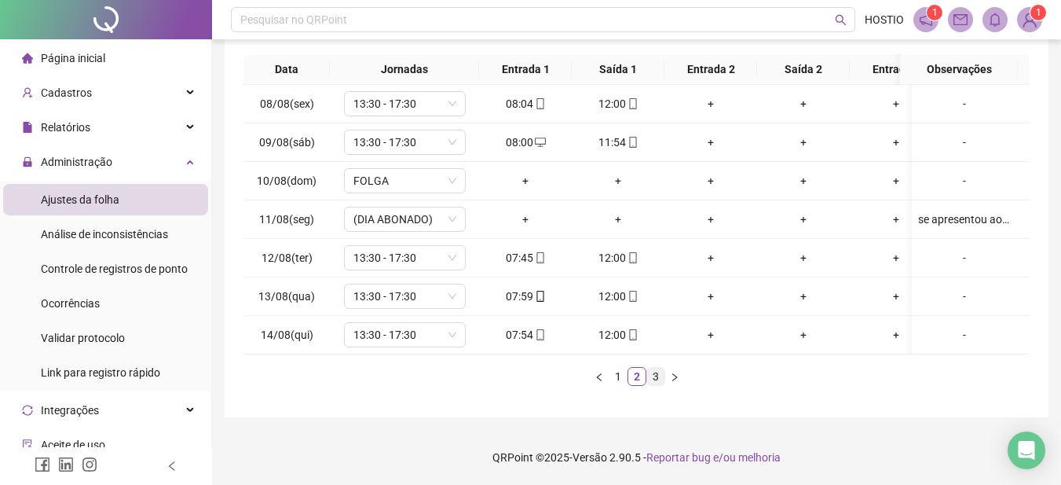
click at [654, 376] on link "3" at bounding box center [655, 376] width 17 height 17
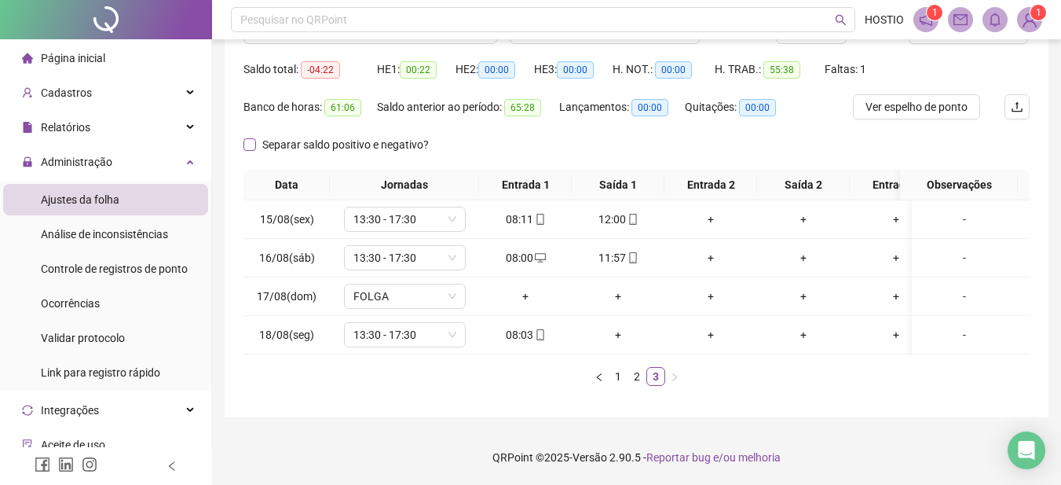
scroll to position [0, 0]
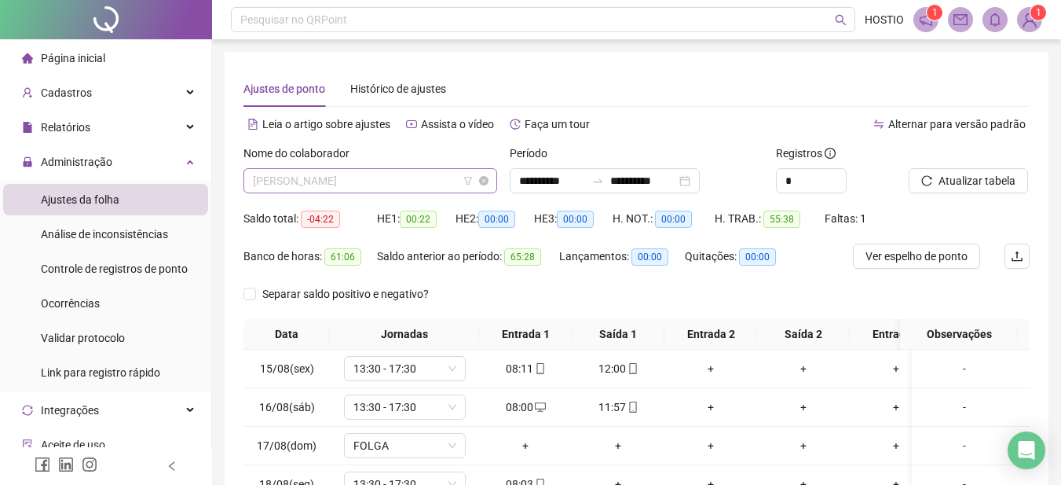
click at [429, 176] on span "[PERSON_NAME]" at bounding box center [370, 181] width 235 height 24
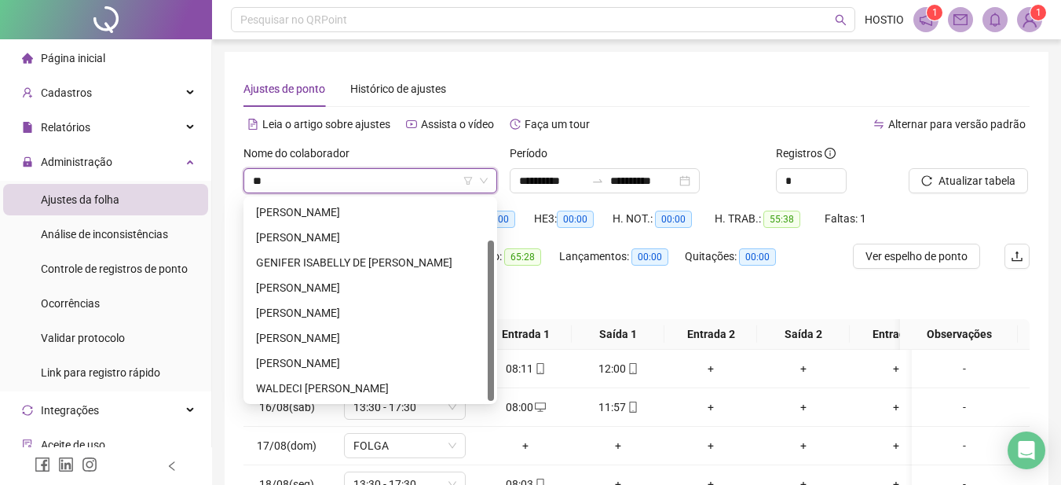
scroll to position [50, 0]
type input "***"
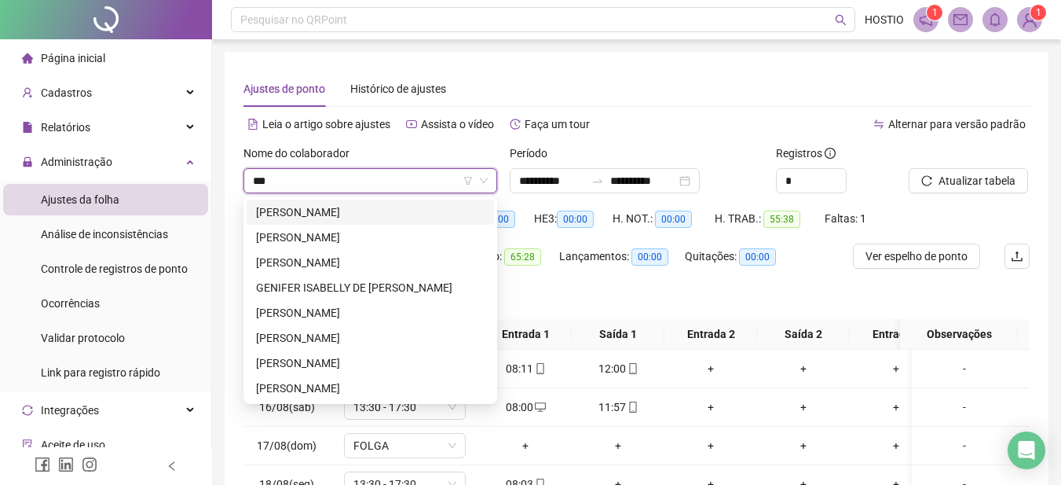
scroll to position [0, 0]
drag, startPoint x: 344, startPoint y: 235, endPoint x: 361, endPoint y: 242, distance: 18.7
click at [345, 235] on div "[PERSON_NAME]" at bounding box center [370, 237] width 229 height 17
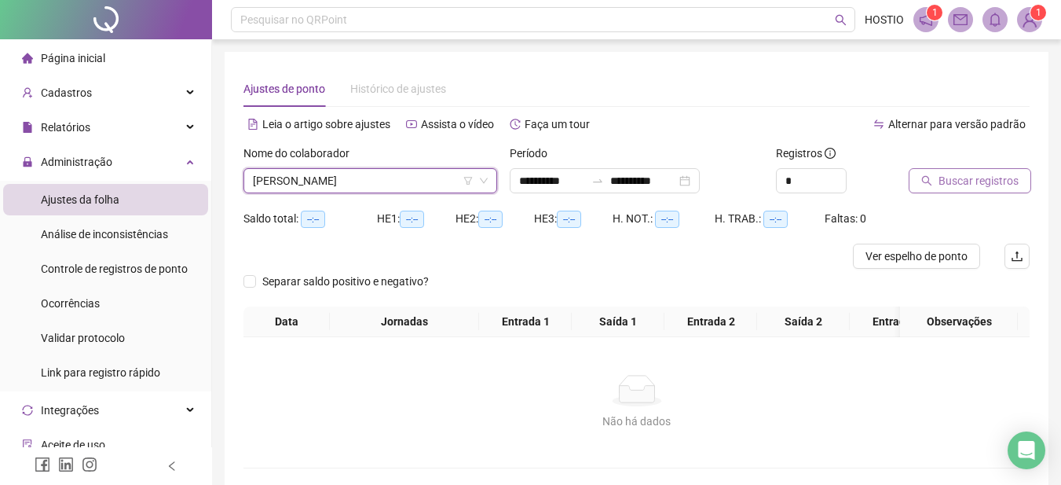
click at [975, 180] on span "Buscar registros" at bounding box center [979, 180] width 80 height 17
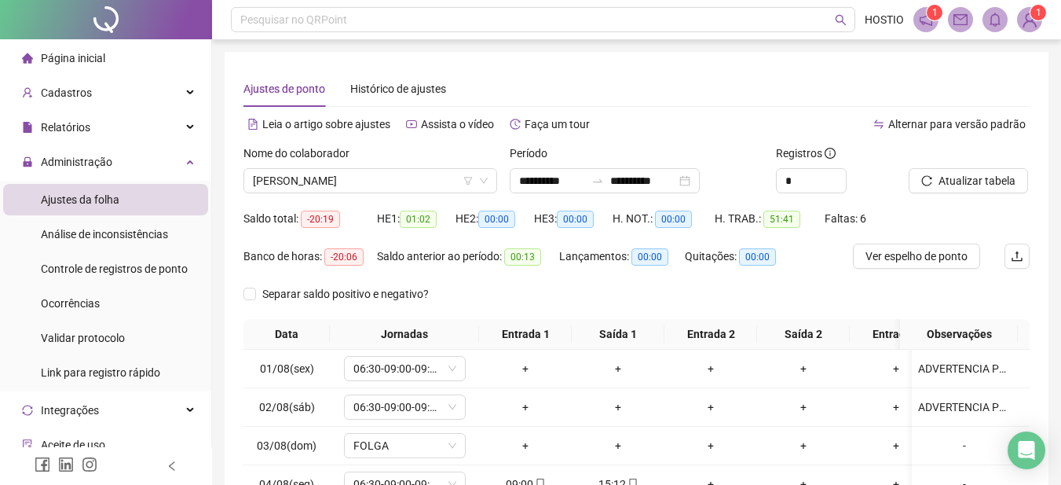
scroll to position [236, 0]
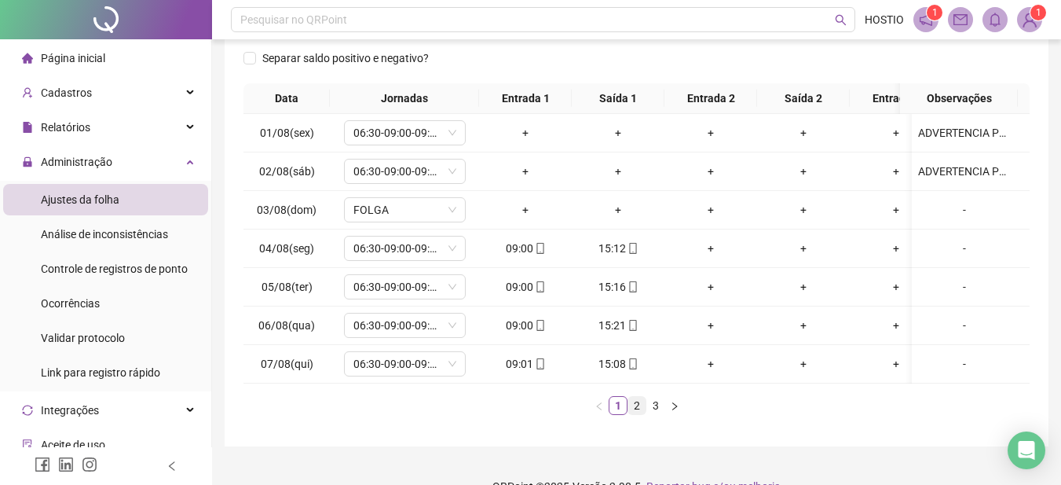
click at [635, 414] on link "2" at bounding box center [636, 405] width 17 height 17
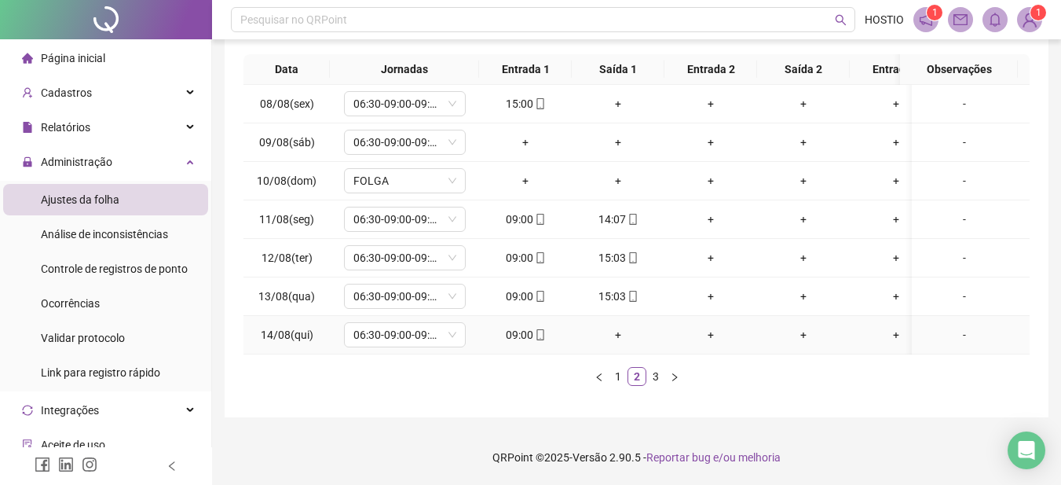
click at [620, 326] on div "+" at bounding box center [618, 334] width 80 height 17
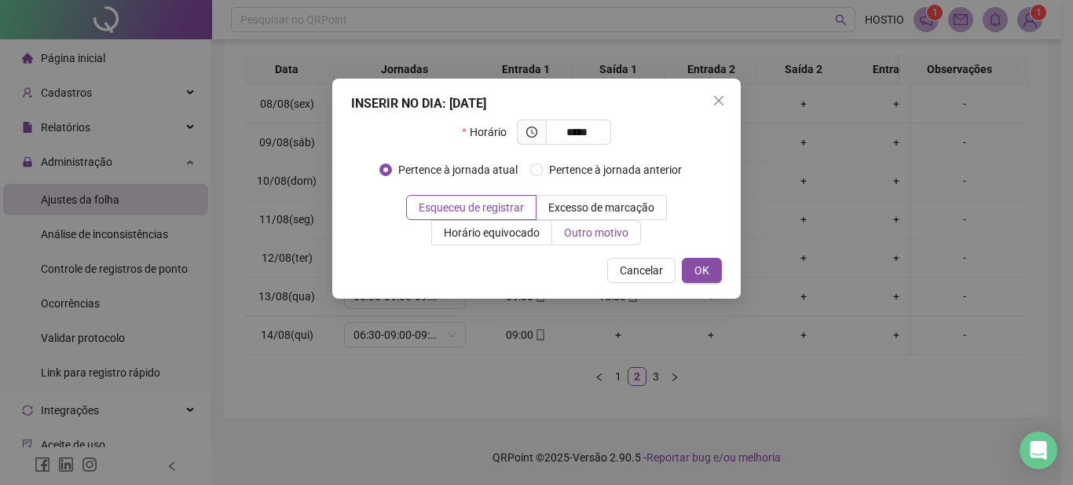
type input "*****"
click at [587, 236] on span "Outro motivo" at bounding box center [596, 232] width 64 height 13
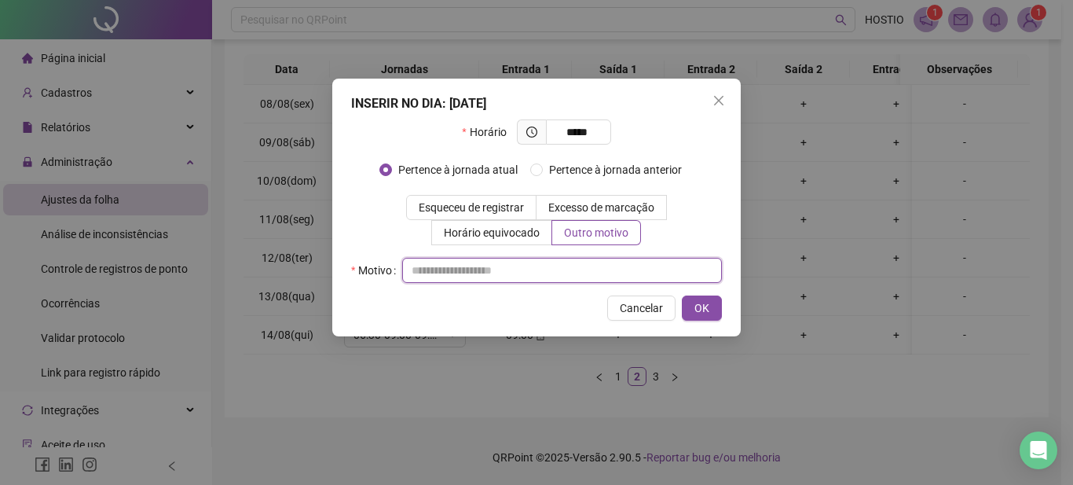
drag, startPoint x: 559, startPoint y: 271, endPoint x: 561, endPoint y: 313, distance: 41.7
click at [558, 275] on input "text" at bounding box center [562, 270] width 320 height 25
type input "**"
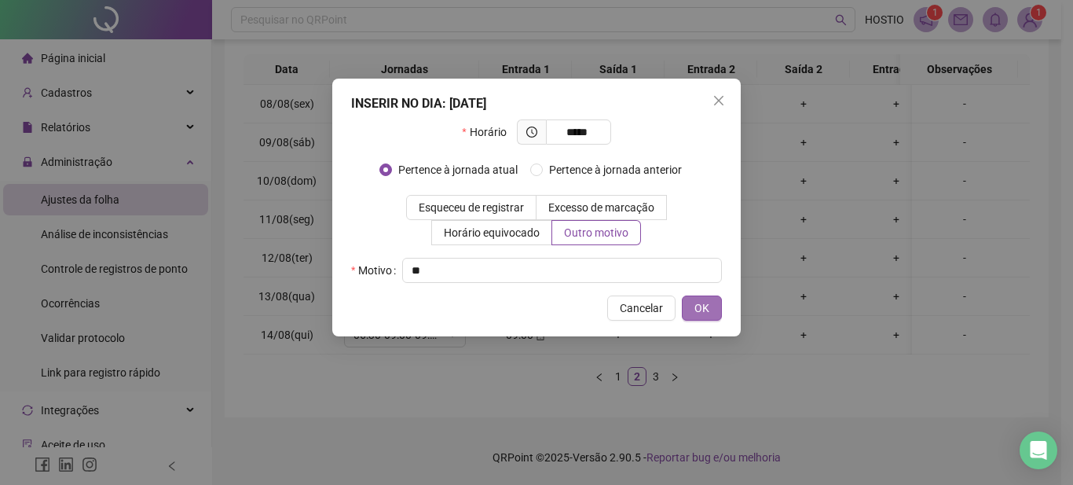
click at [715, 306] on button "OK" at bounding box center [702, 307] width 40 height 25
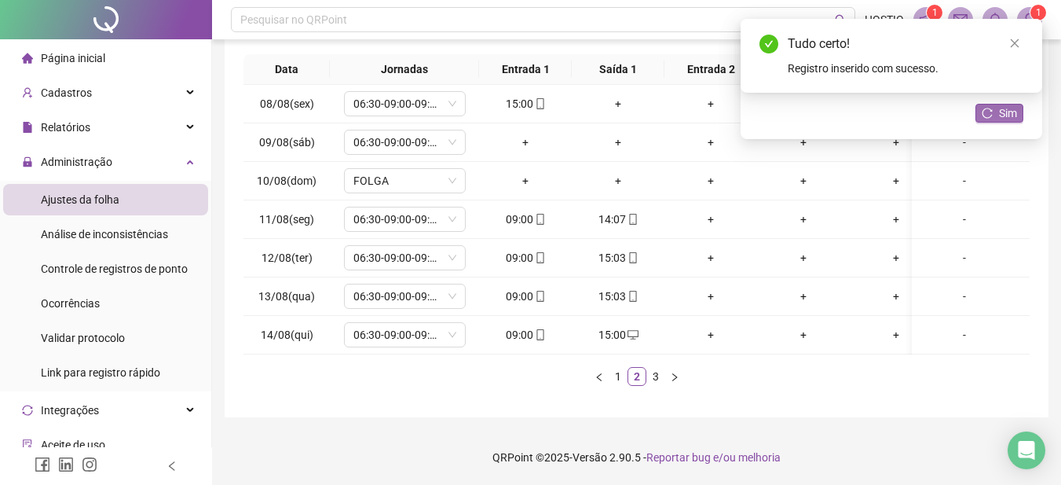
click at [998, 107] on button "Sim" at bounding box center [1000, 113] width 48 height 19
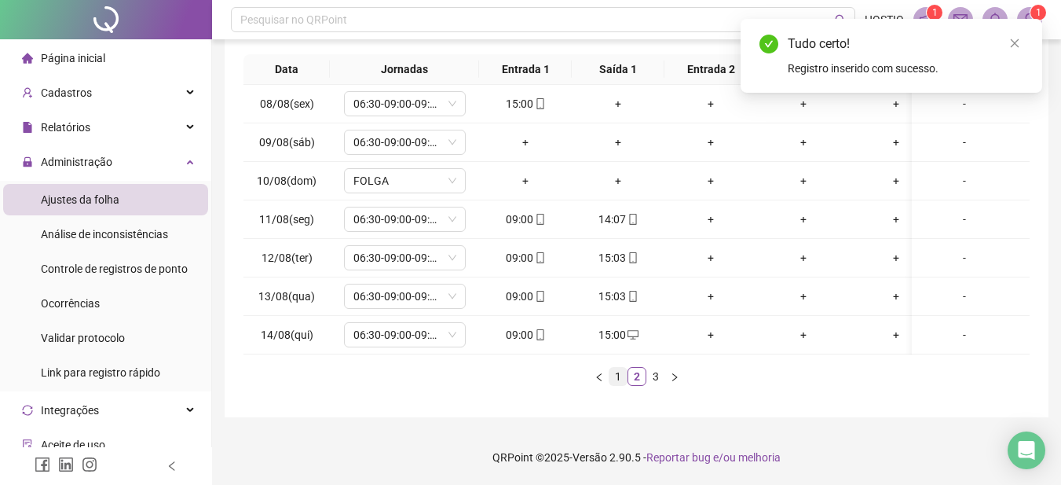
click at [619, 371] on link "1" at bounding box center [618, 376] width 17 height 17
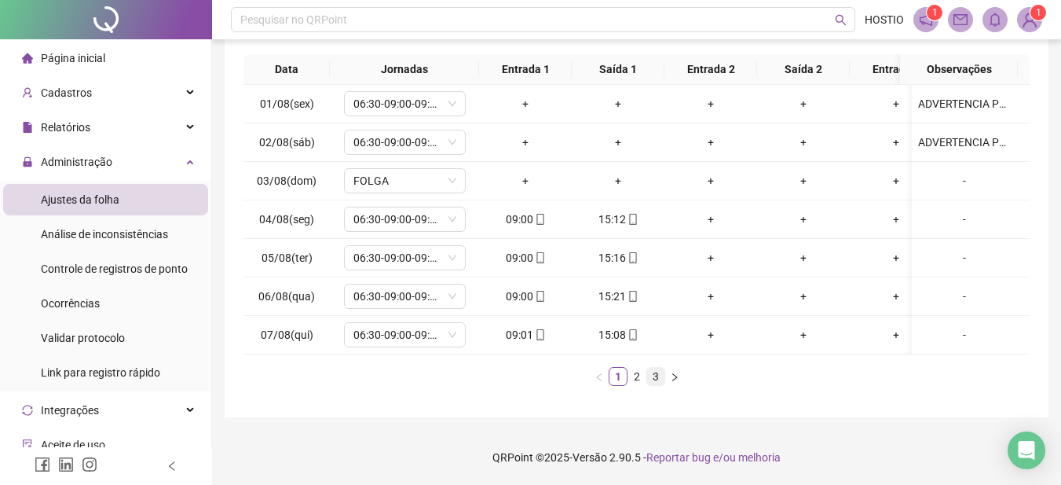
click at [657, 375] on link "3" at bounding box center [655, 376] width 17 height 17
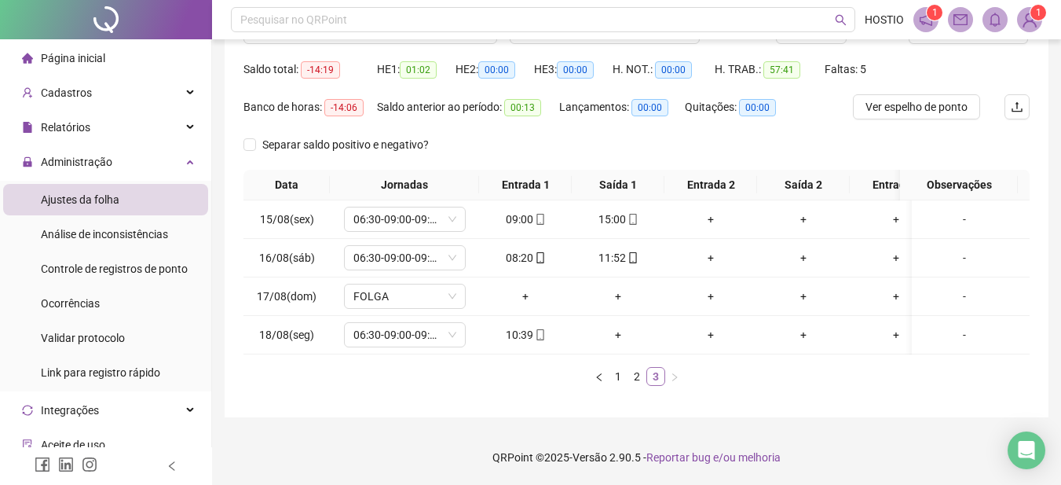
scroll to position [161, 0]
click at [634, 372] on link "2" at bounding box center [636, 376] width 17 height 17
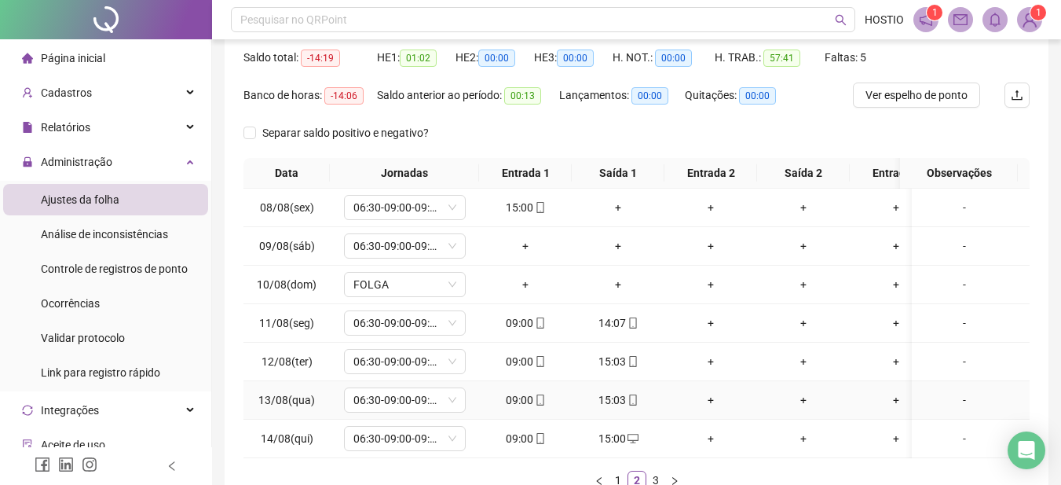
scroll to position [4, 0]
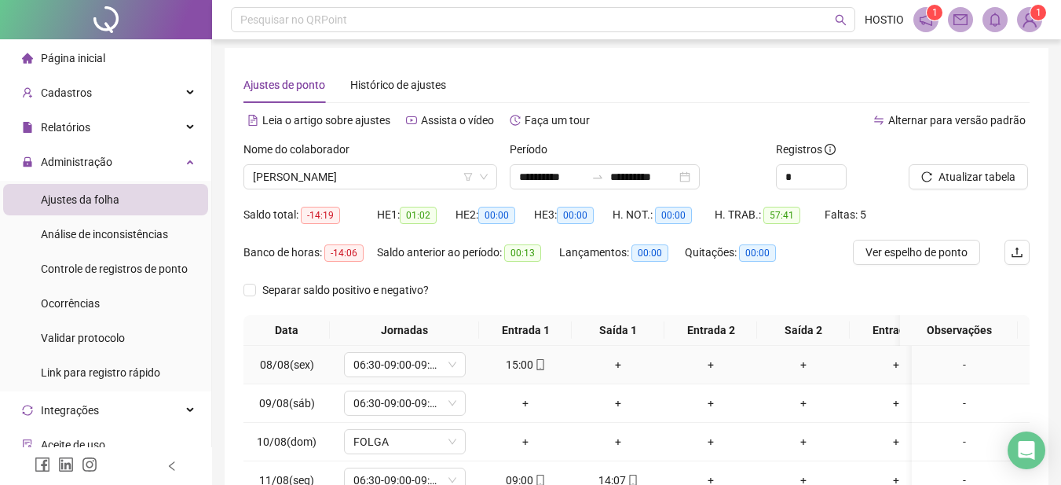
click at [802, 363] on div "+" at bounding box center [803, 364] width 80 height 17
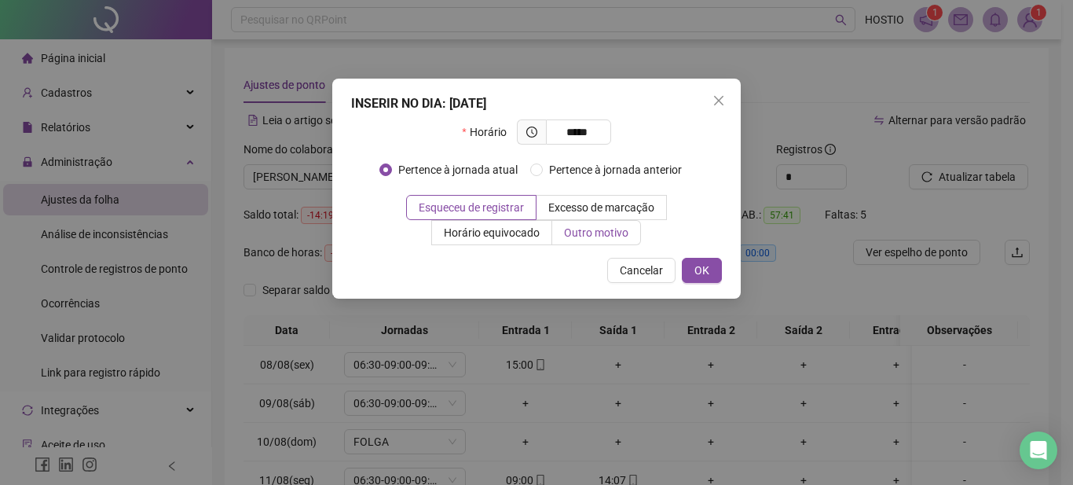
type input "*****"
click at [596, 227] on span "Outro motivo" at bounding box center [596, 232] width 64 height 13
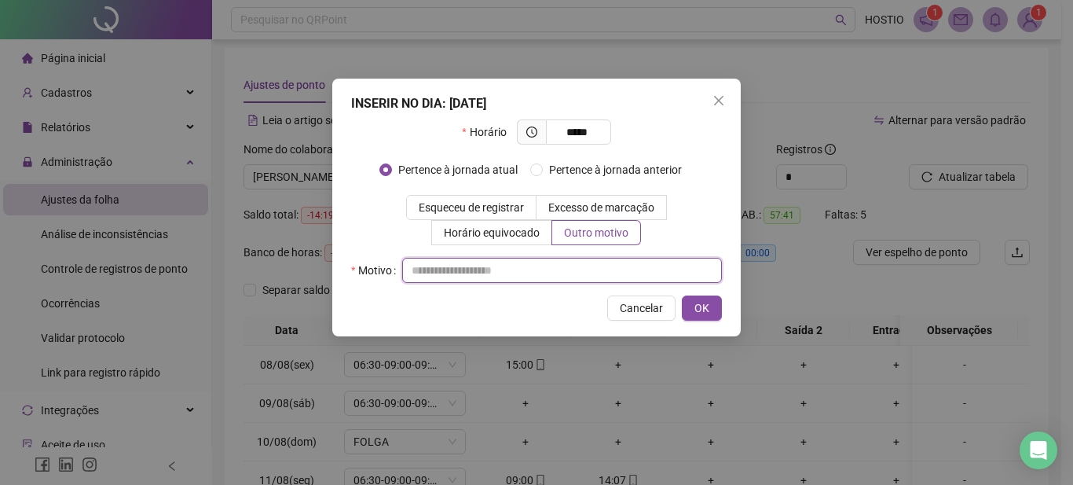
click at [511, 268] on input "text" at bounding box center [562, 270] width 320 height 25
type input "**"
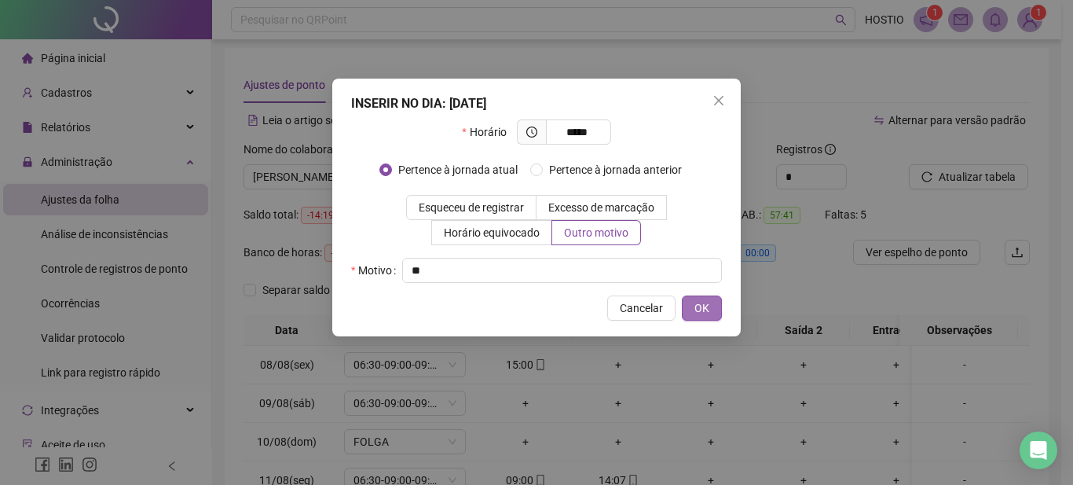
click at [701, 307] on span "OK" at bounding box center [701, 307] width 15 height 17
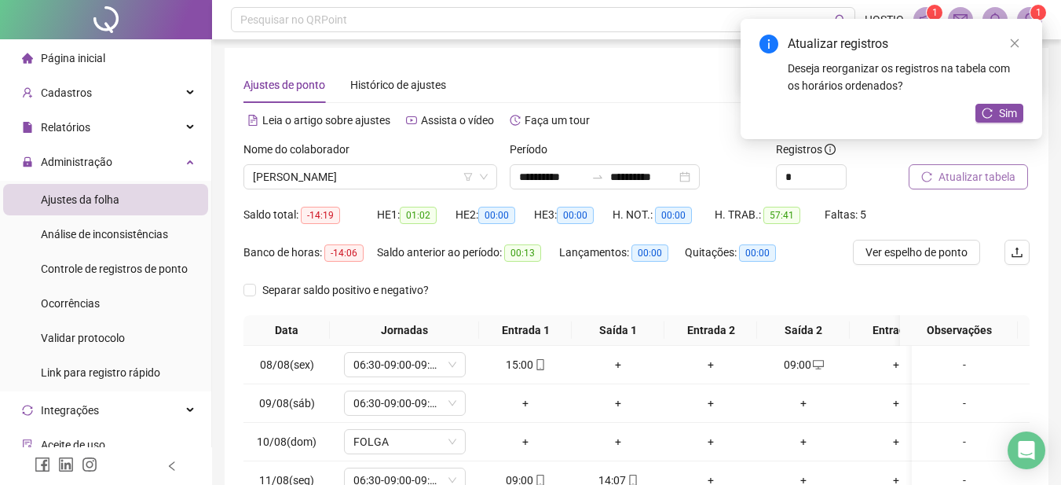
click at [977, 178] on span "Atualizar tabela" at bounding box center [977, 176] width 77 height 17
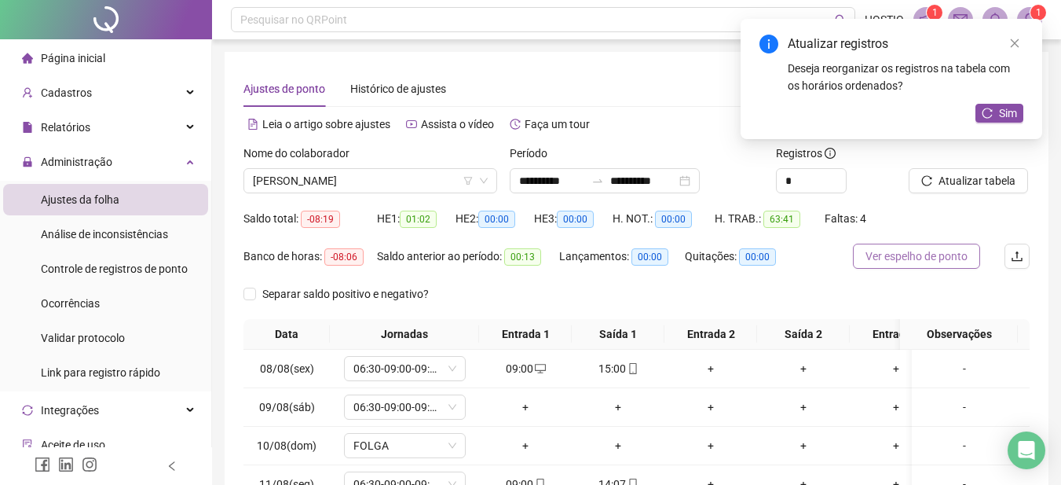
click at [932, 251] on span "Ver espelho de ponto" at bounding box center [917, 255] width 102 height 17
